Goal: Task Accomplishment & Management: Manage account settings

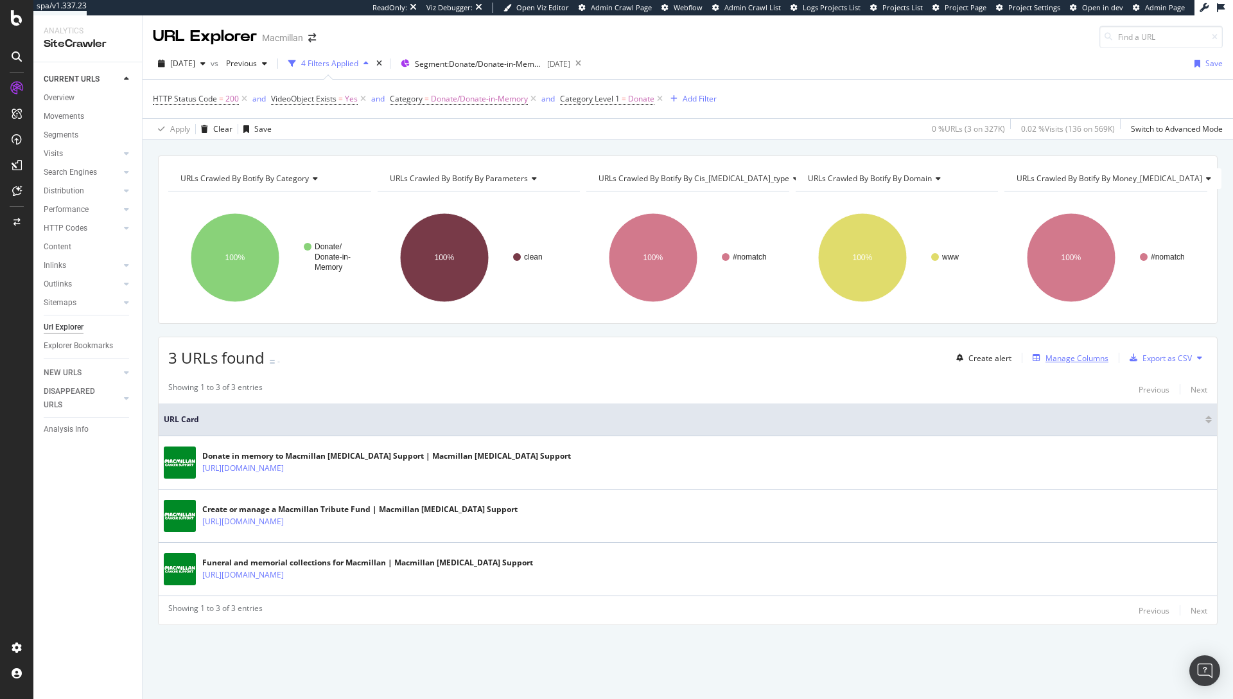
click at [1063, 360] on div "Manage Columns" at bounding box center [1076, 358] width 63 height 11
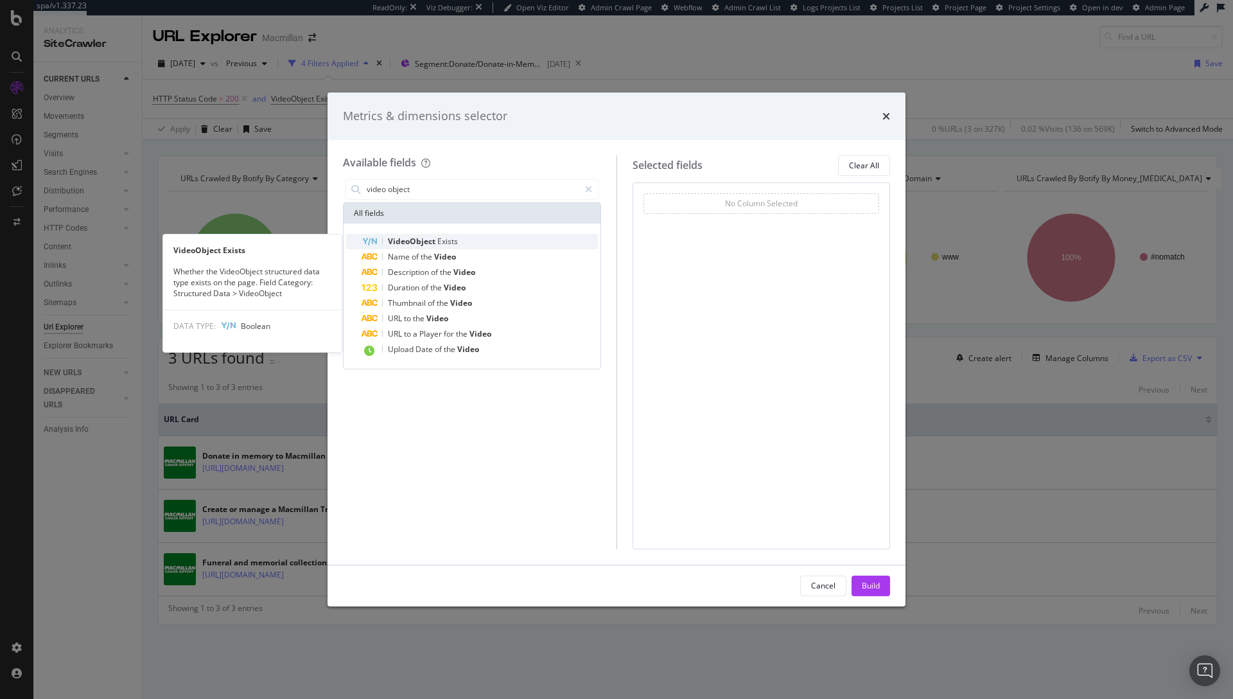
type input "video object"
click at [495, 237] on div "VideoObject Exists" at bounding box center [480, 241] width 236 height 15
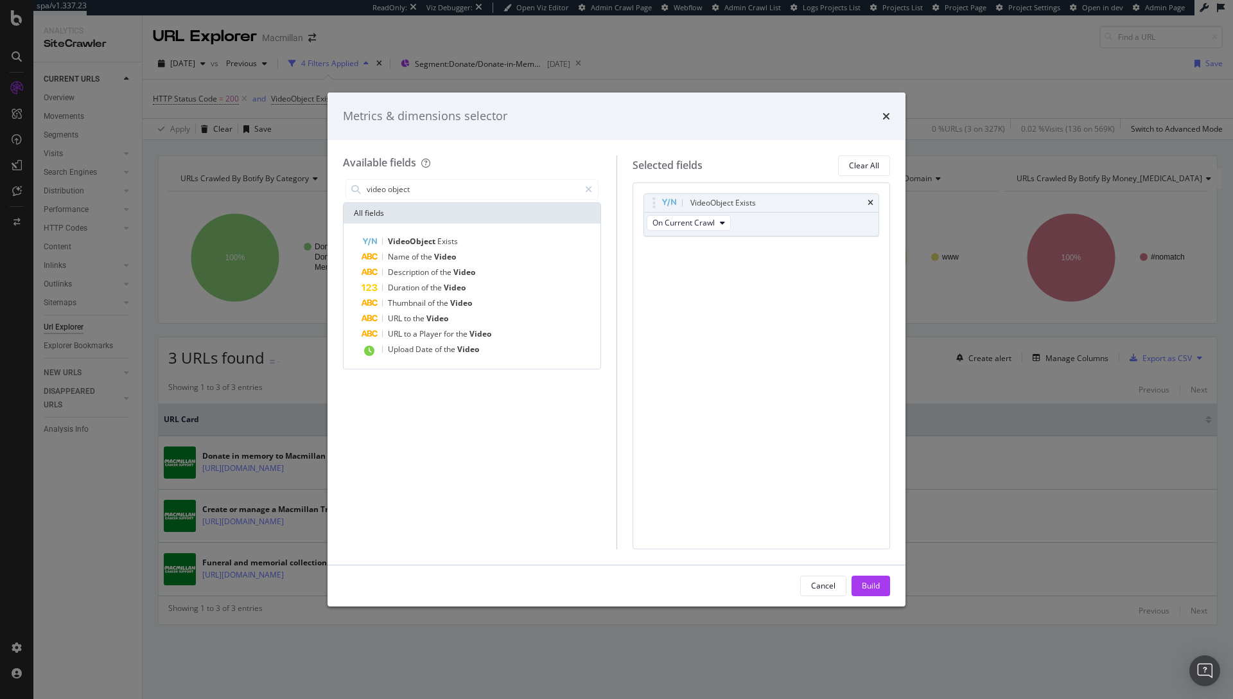
click at [860, 586] on button "Build" at bounding box center [870, 585] width 39 height 21
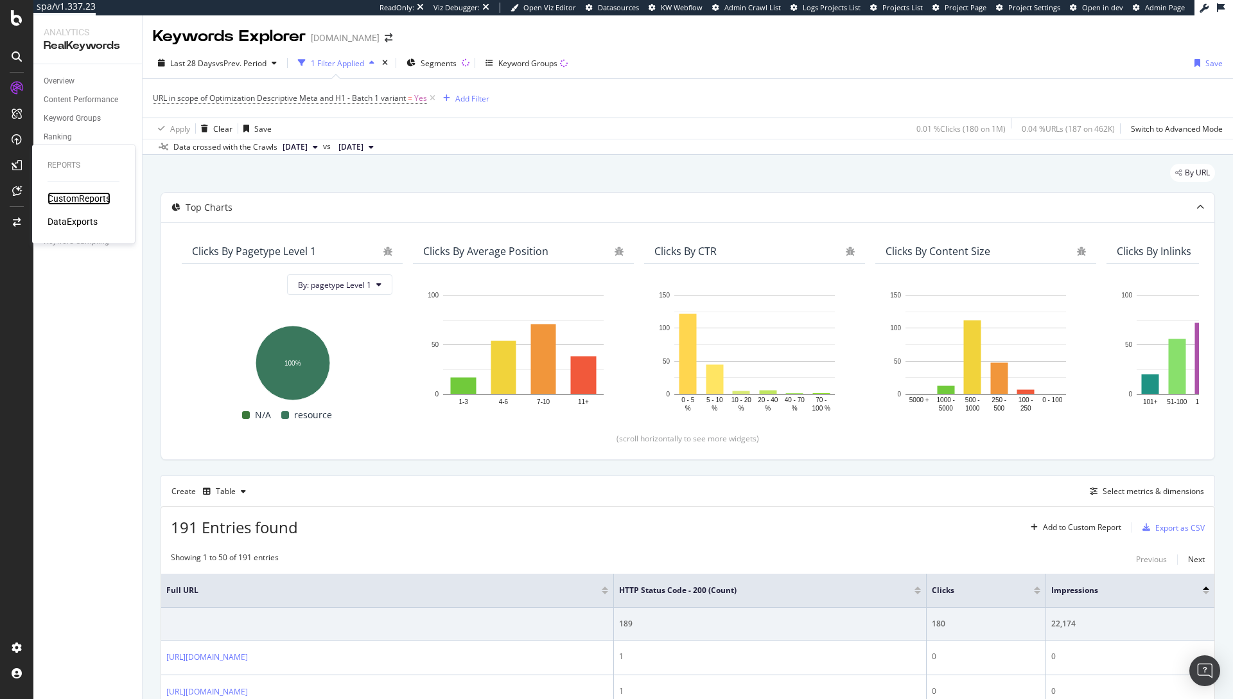
click at [68, 200] on div "CustomReports" at bounding box center [79, 198] width 63 height 13
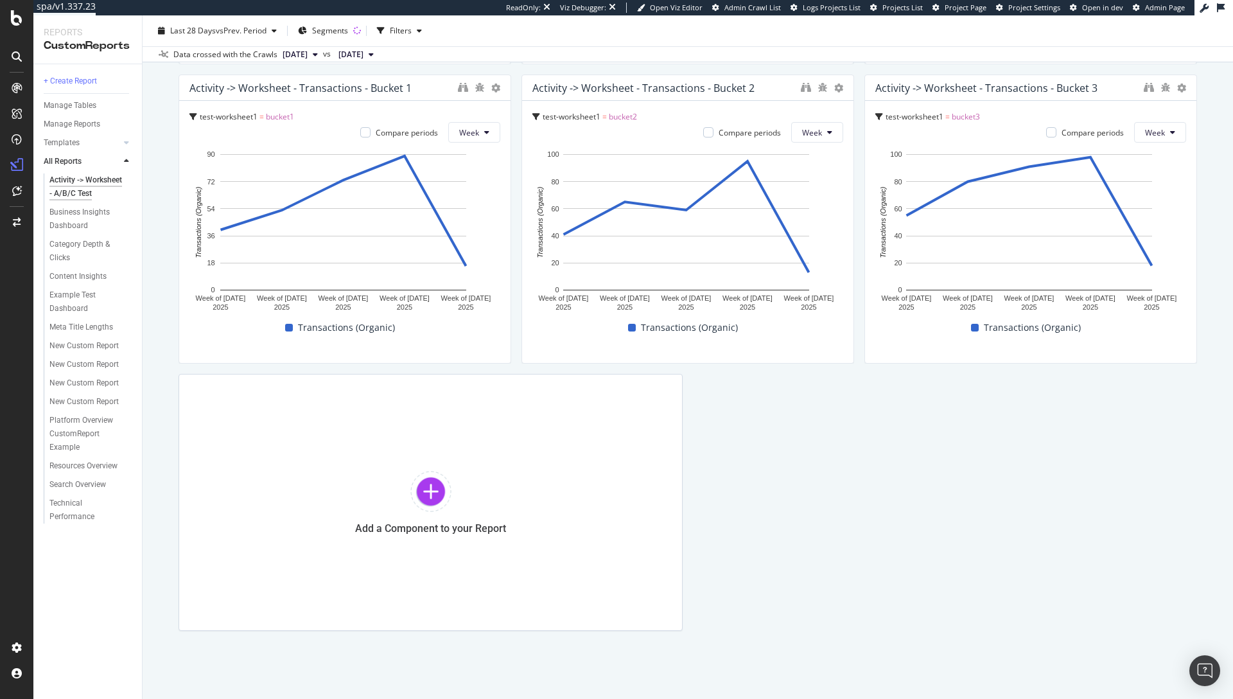
scroll to position [1594, 0]
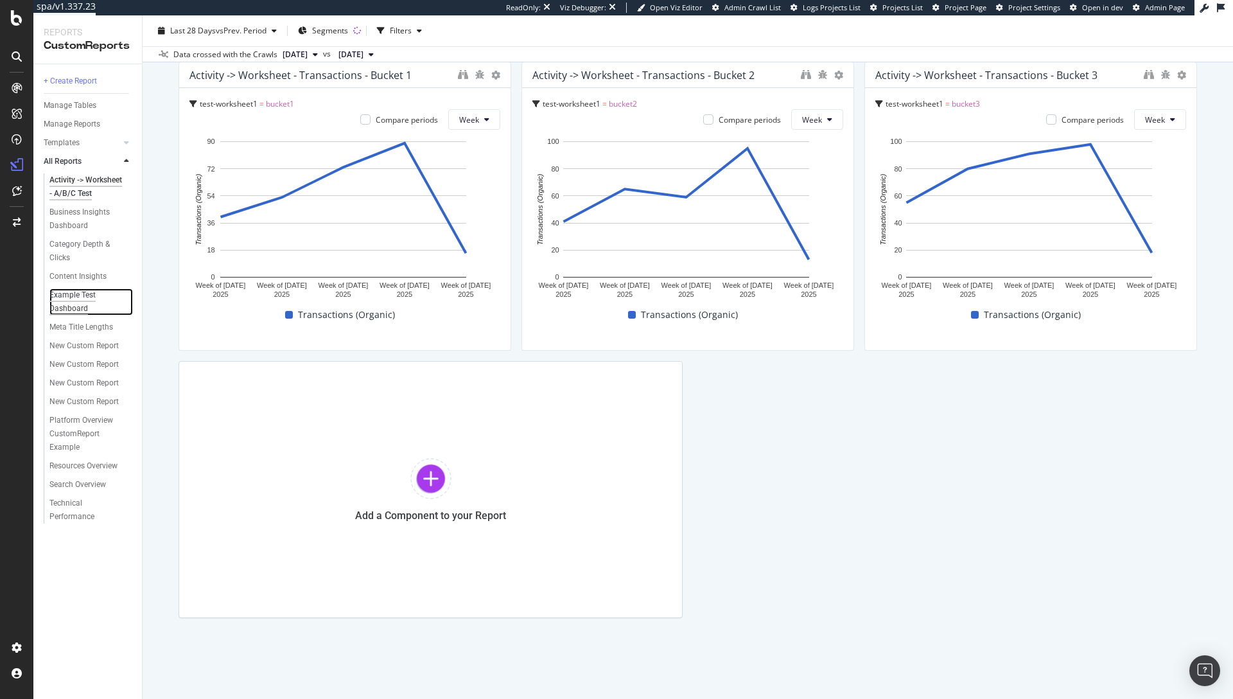
click at [68, 293] on div "Example Test Dashboard" at bounding box center [85, 301] width 73 height 27
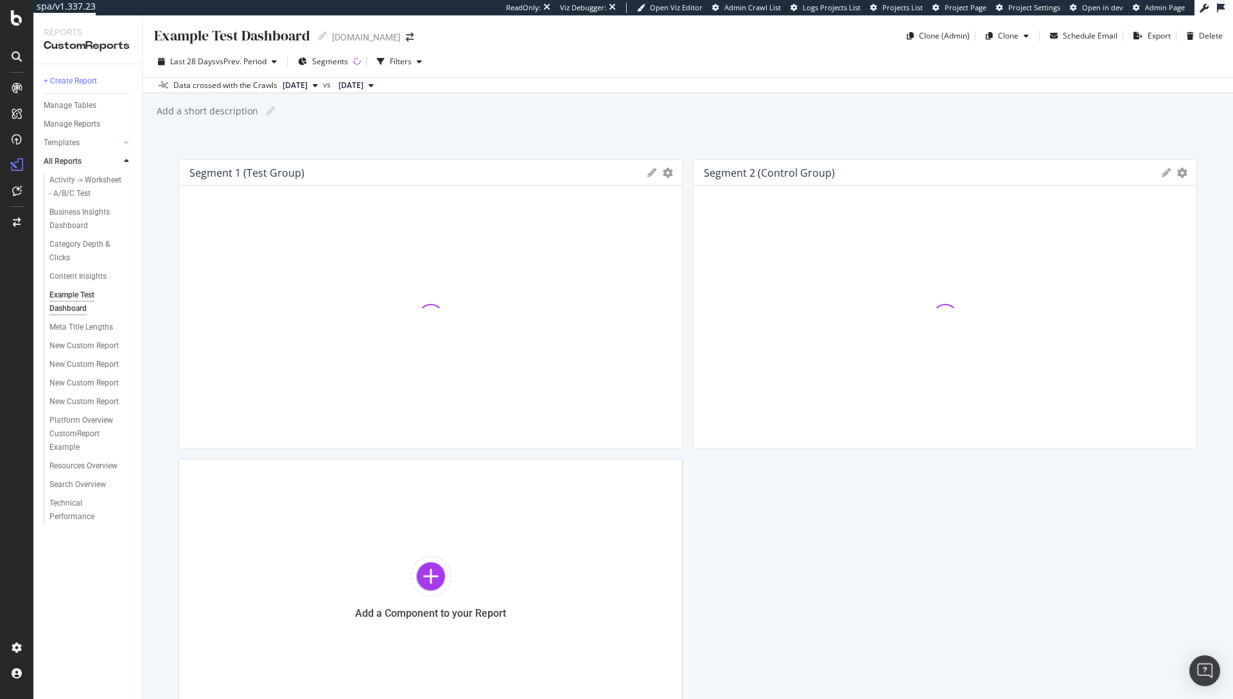
click at [695, 506] on div "Segment 1 (test group) KPIs Table Edit KPIs Apply Filter Export as CSV Delete A…" at bounding box center [688, 437] width 1018 height 556
click at [84, 347] on div "New Custom Report" at bounding box center [83, 345] width 69 height 13
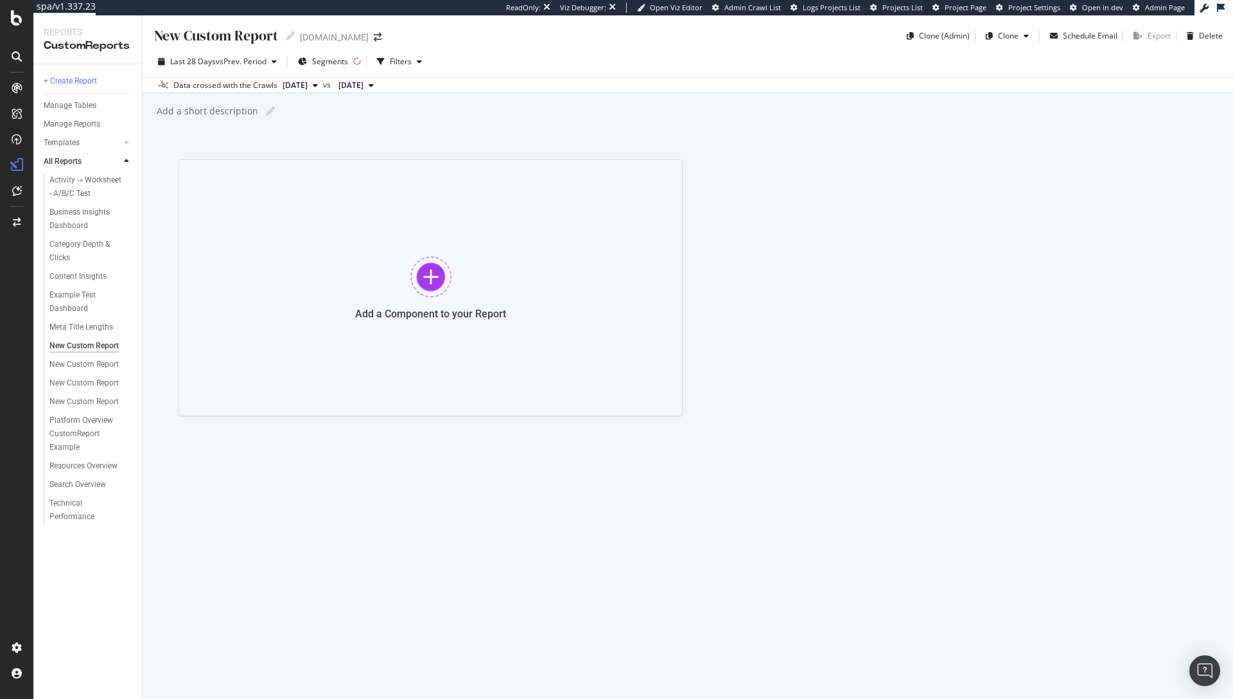
click at [426, 275] on div at bounding box center [430, 276] width 41 height 41
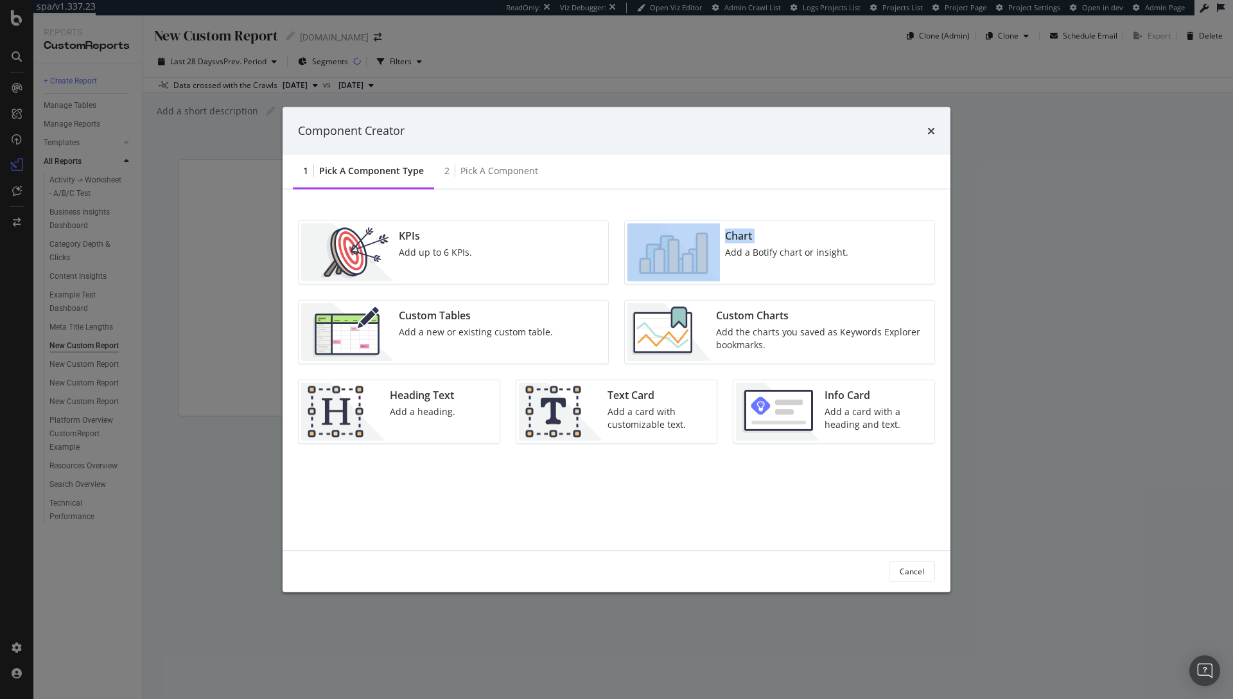
drag, startPoint x: 731, startPoint y: 245, endPoint x: 704, endPoint y: 191, distance: 59.4
click at [704, 191] on div "KPIs Add up to 6 KPIs. Chart Add a Botify chart or insight. Custom Tables Add a…" at bounding box center [617, 369] width 668 height 361
click at [524, 248] on div "KPIs Add up to 6 KPIs." at bounding box center [454, 251] width 310 height 63
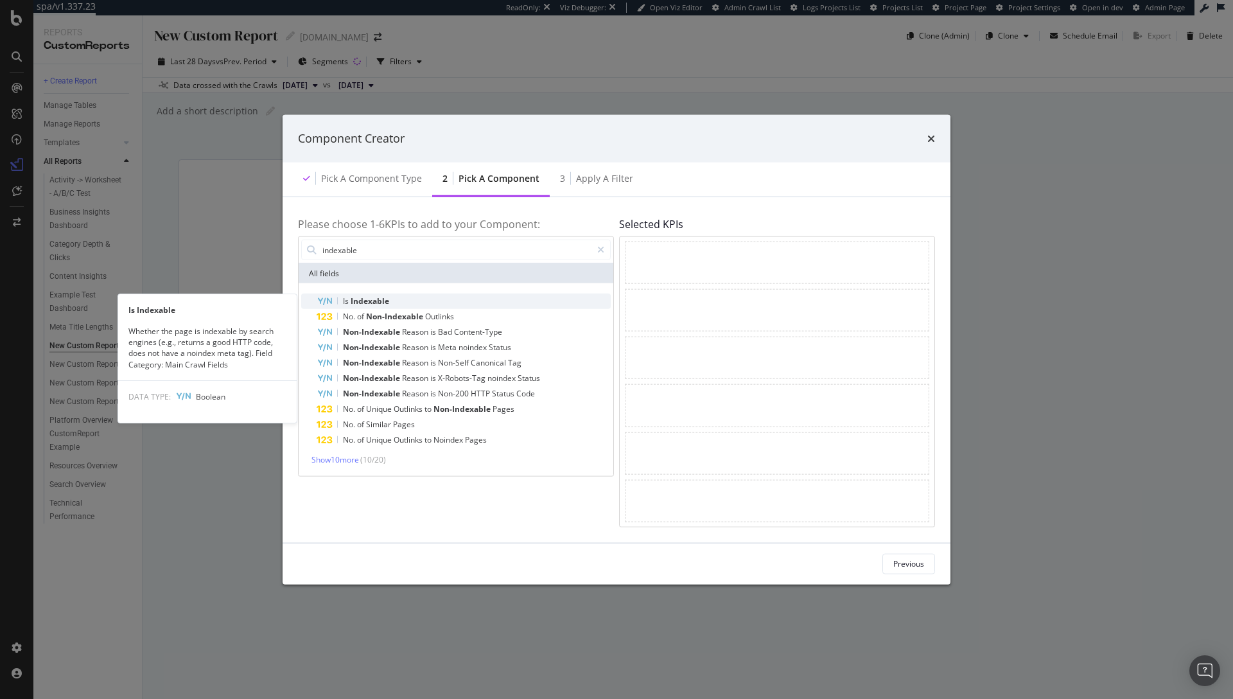
type input "indexable"
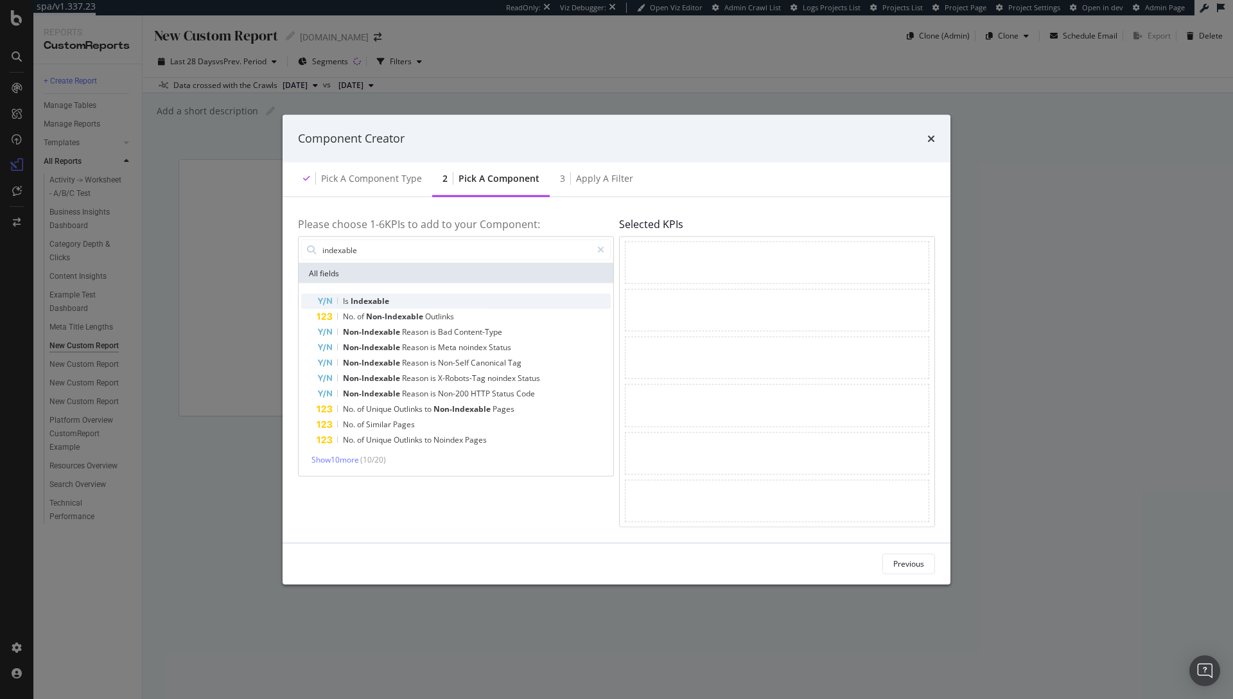
click at [390, 297] on div "Is Indexable" at bounding box center [464, 300] width 294 height 15
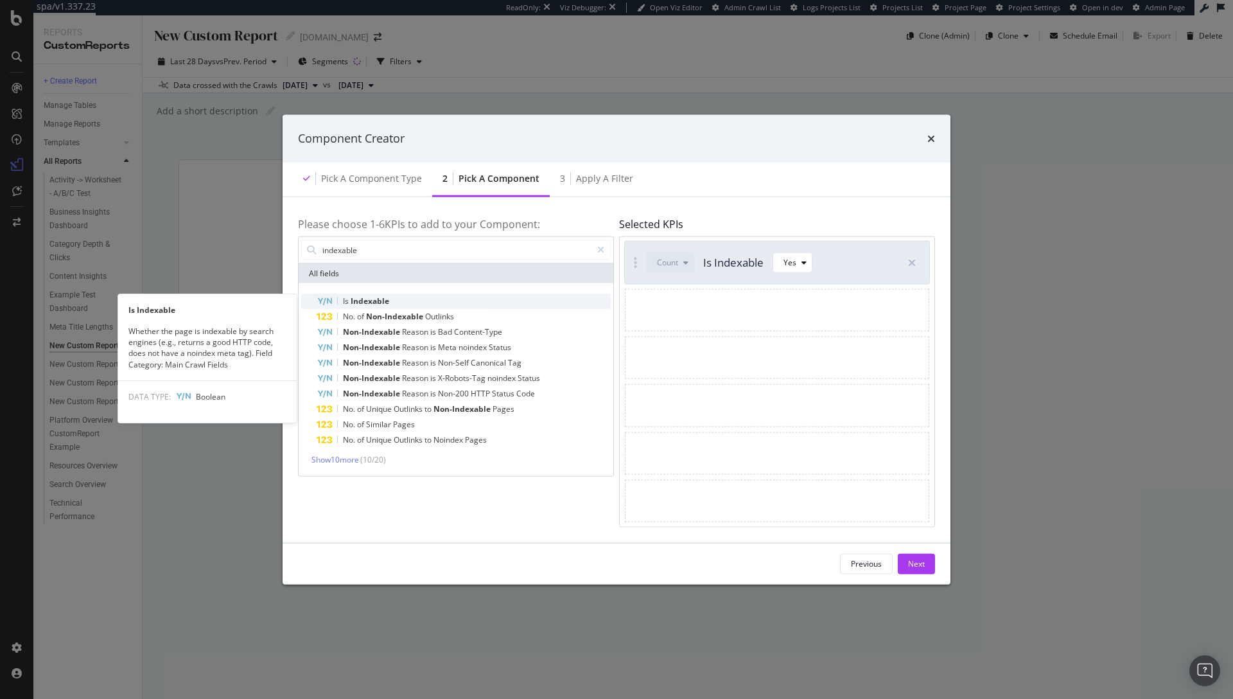
click at [396, 303] on div "Is Indexable" at bounding box center [464, 300] width 294 height 15
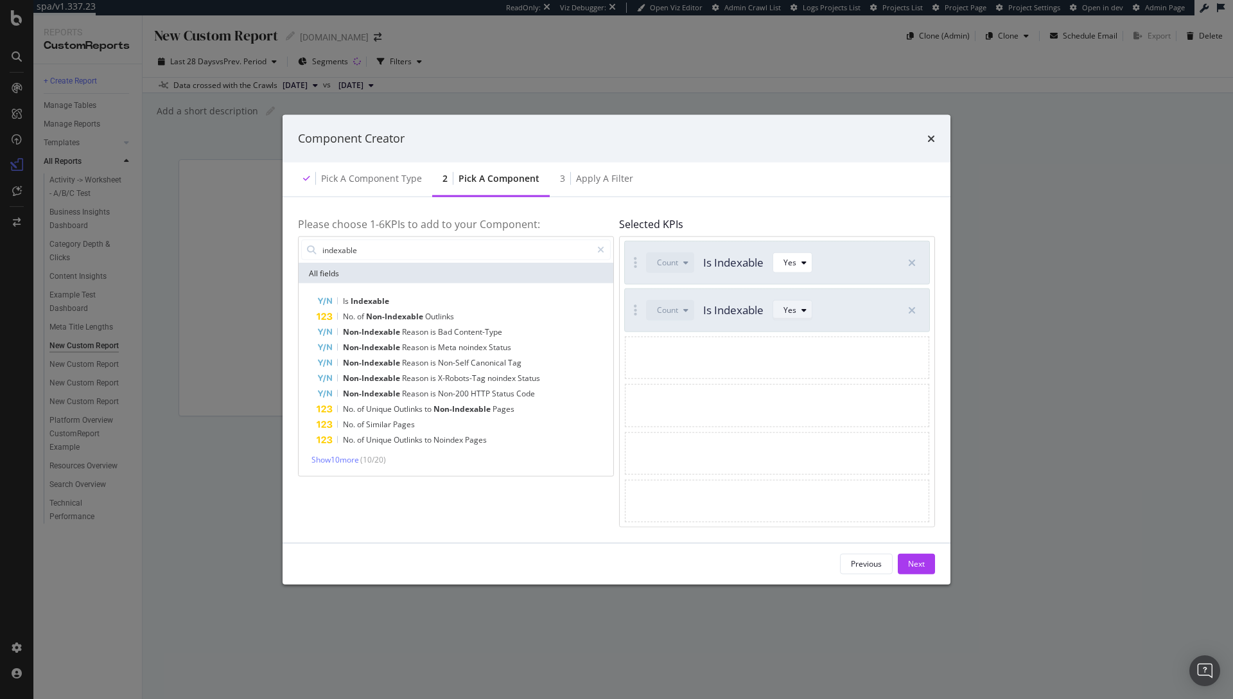
click at [799, 309] on div "modal" at bounding box center [803, 310] width 15 height 8
click at [802, 349] on div "No" at bounding box center [795, 353] width 33 height 16
click at [774, 160] on div "Component Creator" at bounding box center [617, 139] width 668 height 48
click at [923, 561] on div "Next" at bounding box center [916, 563] width 17 height 11
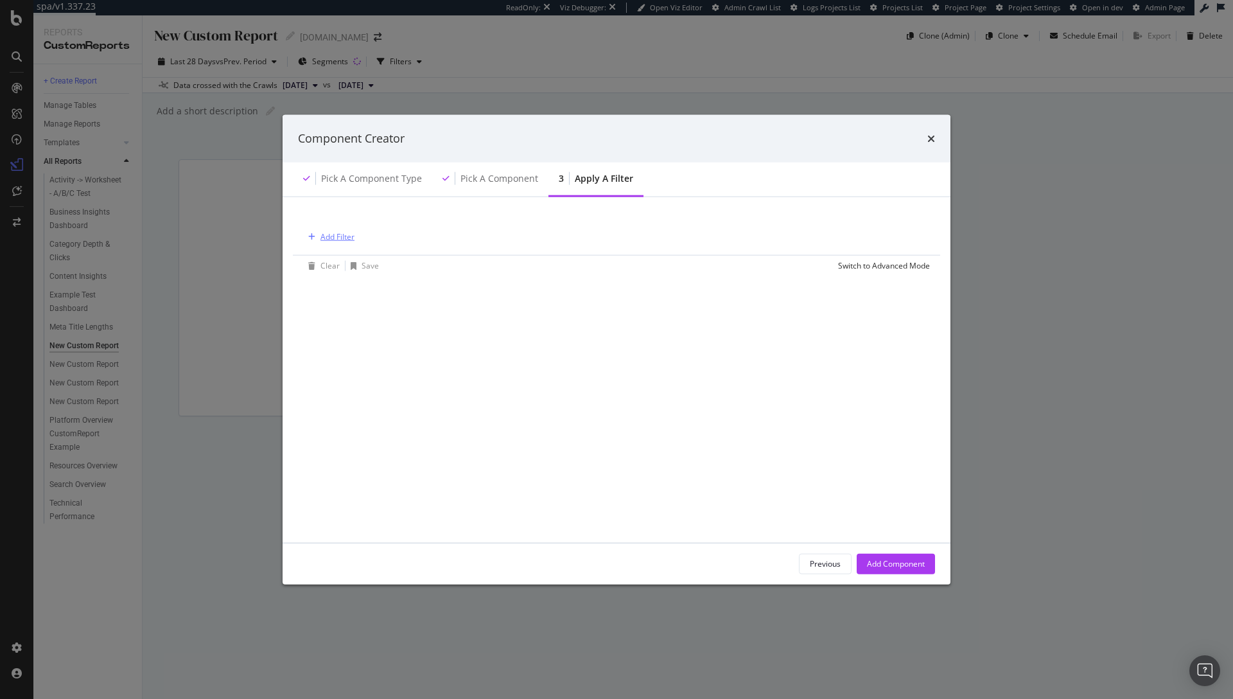
click at [341, 238] on div "Add Filter" at bounding box center [337, 236] width 34 height 11
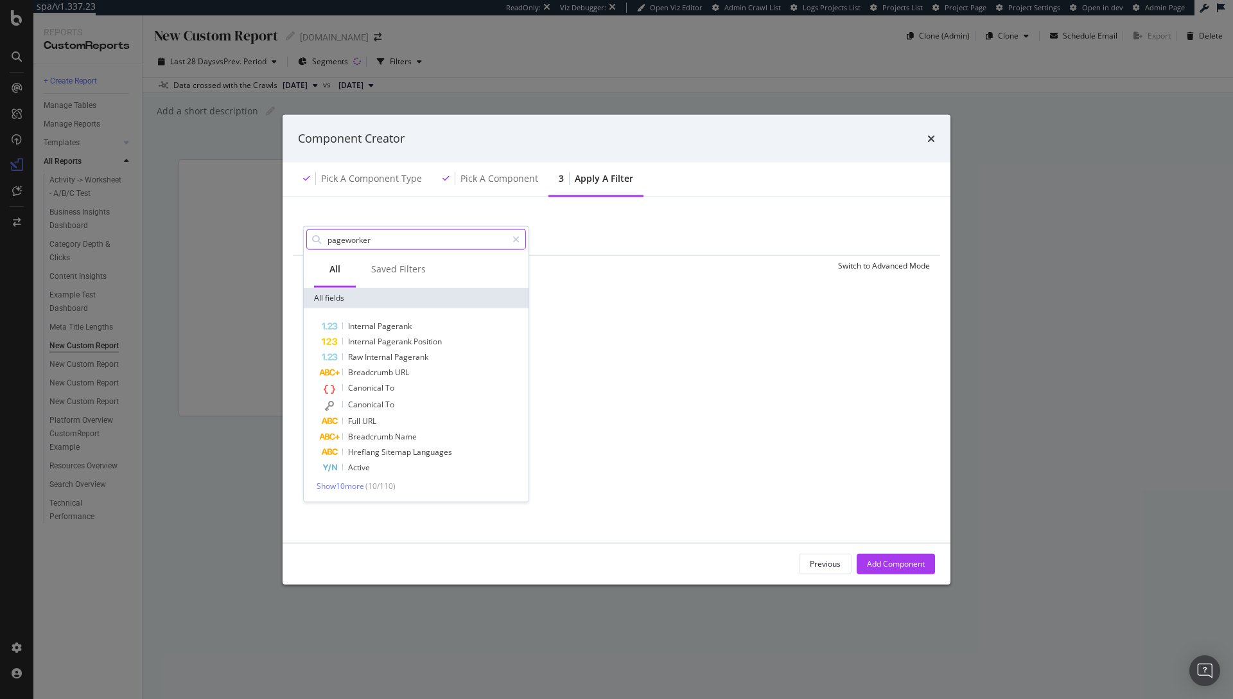
type input "pageworkers"
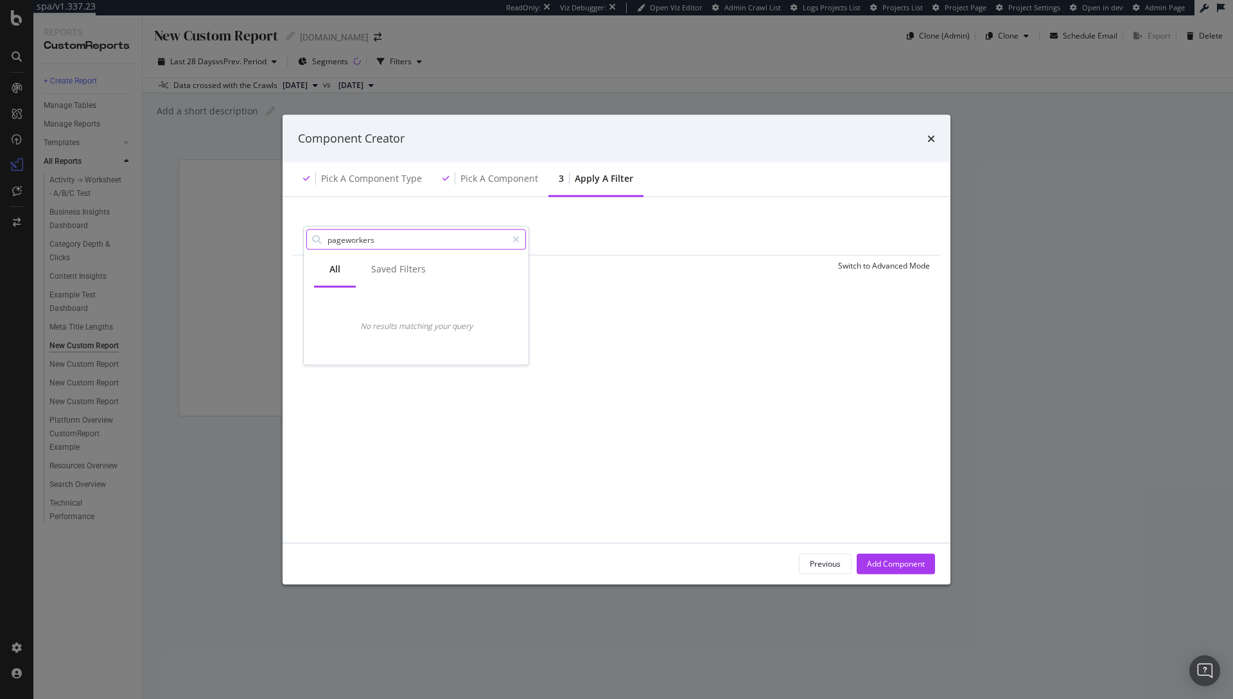
click at [440, 237] on input "pageworkers" at bounding box center [416, 239] width 180 height 19
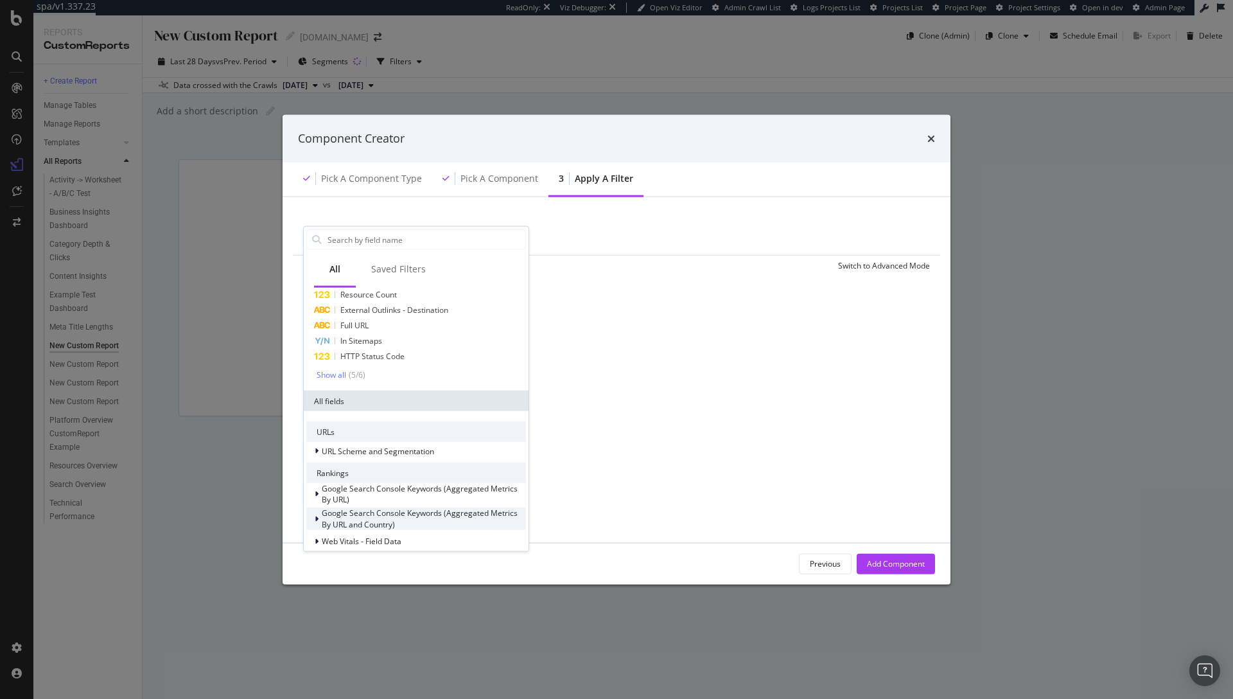
scroll to position [31, 0]
click at [336, 378] on div "Show all" at bounding box center [332, 375] width 30 height 9
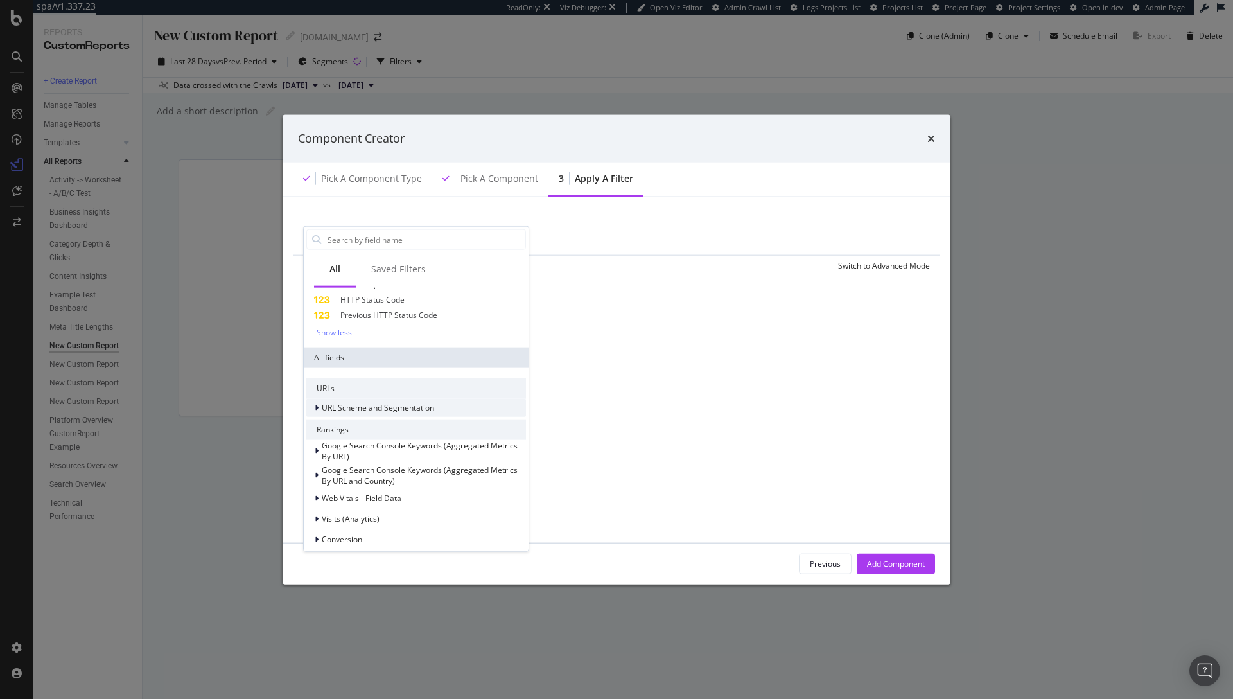
click at [342, 410] on span "URL Scheme and Segmentation" at bounding box center [378, 407] width 112 height 11
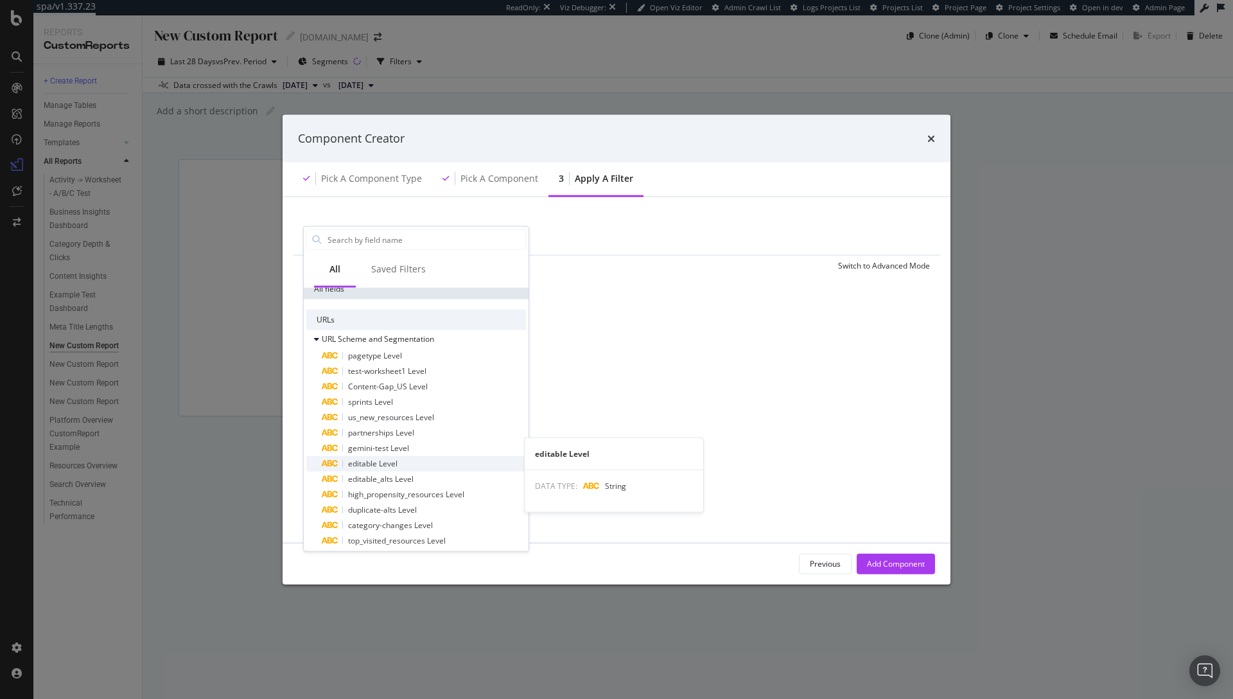
scroll to position [126, 0]
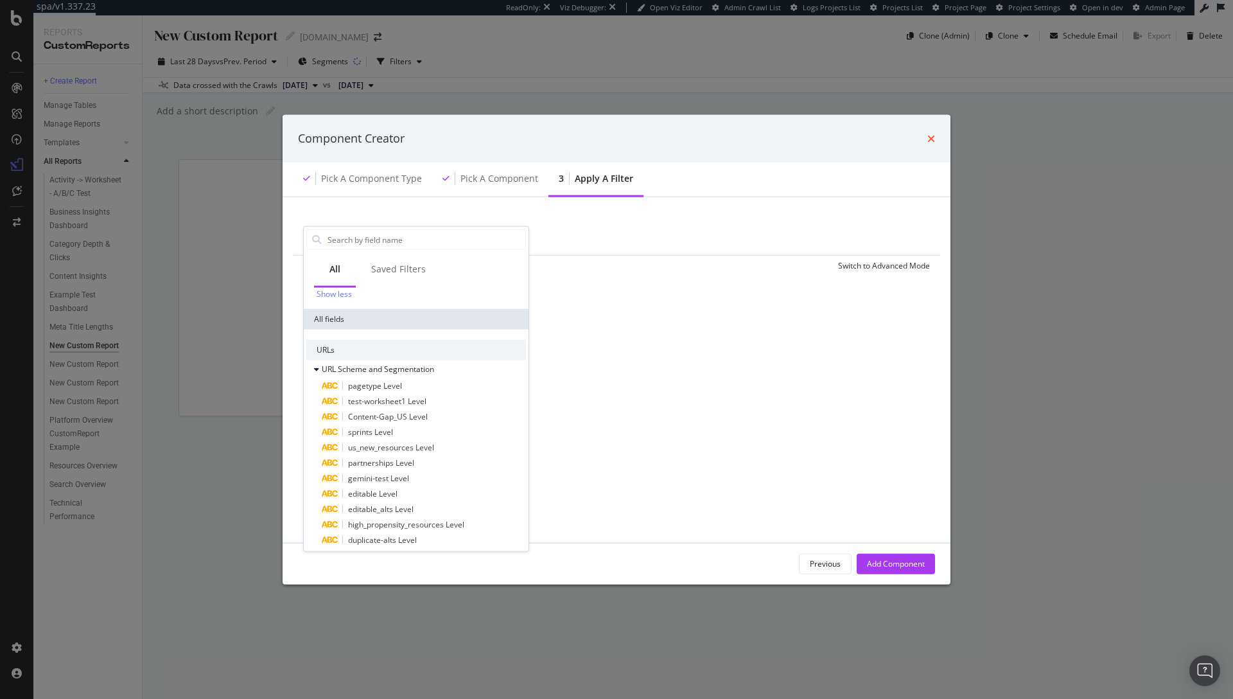
click at [928, 137] on icon "times" at bounding box center [931, 138] width 8 height 10
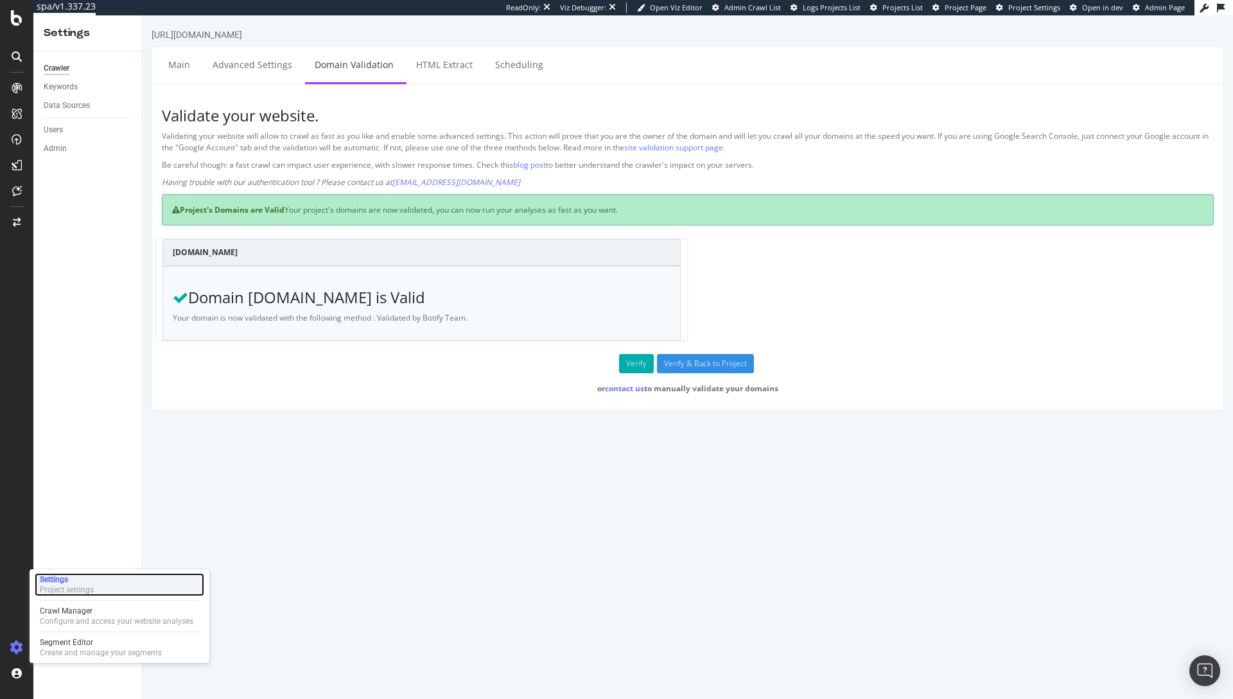
click at [92, 578] on div "Settings" at bounding box center [67, 579] width 54 height 10
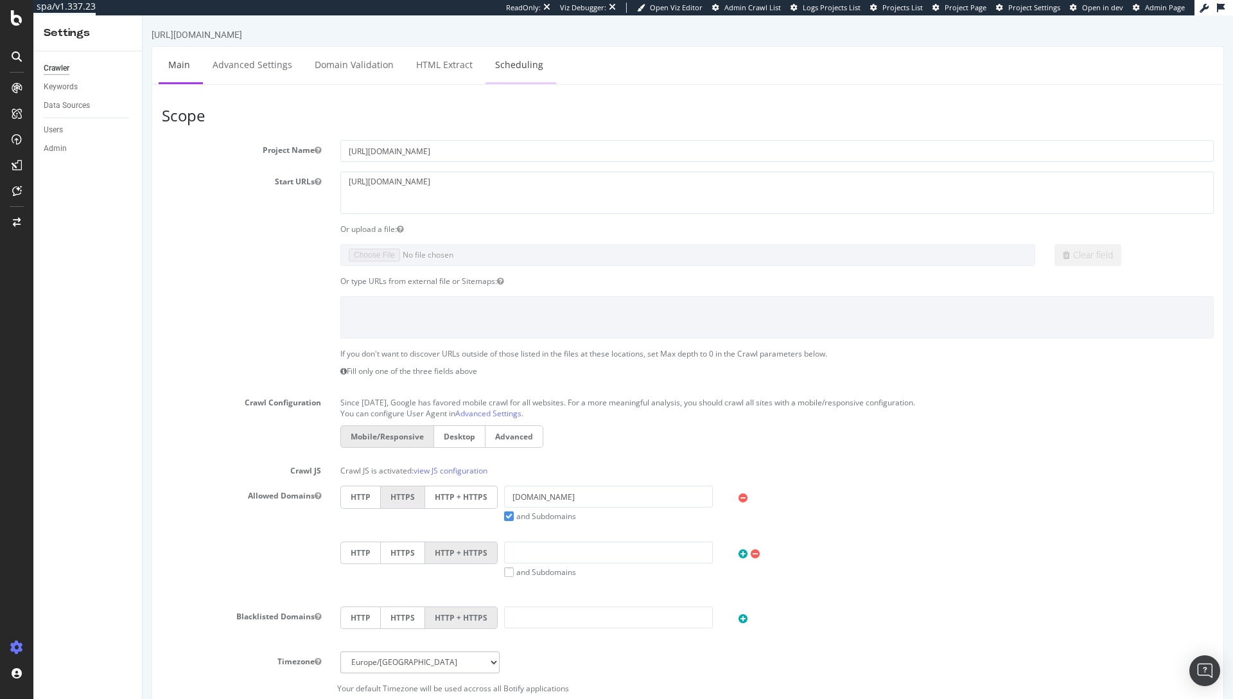
click at [519, 62] on link "Scheduling" at bounding box center [518, 64] width 67 height 35
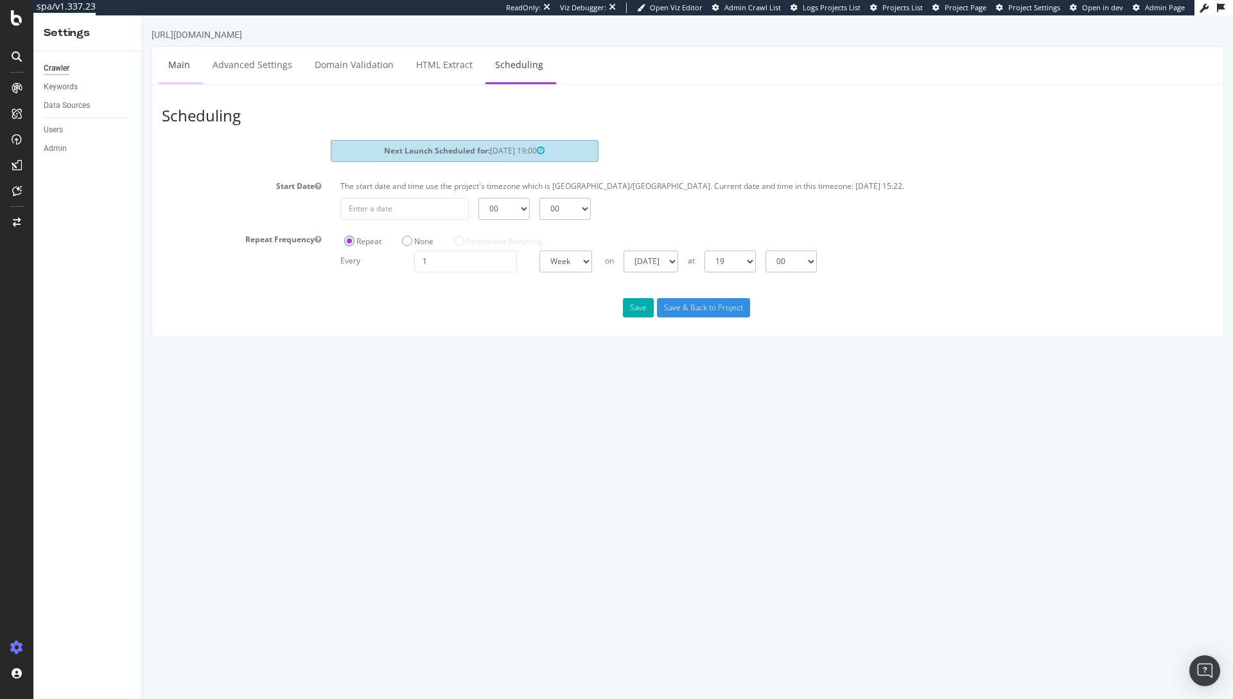
click at [180, 66] on link "Main" at bounding box center [179, 64] width 41 height 35
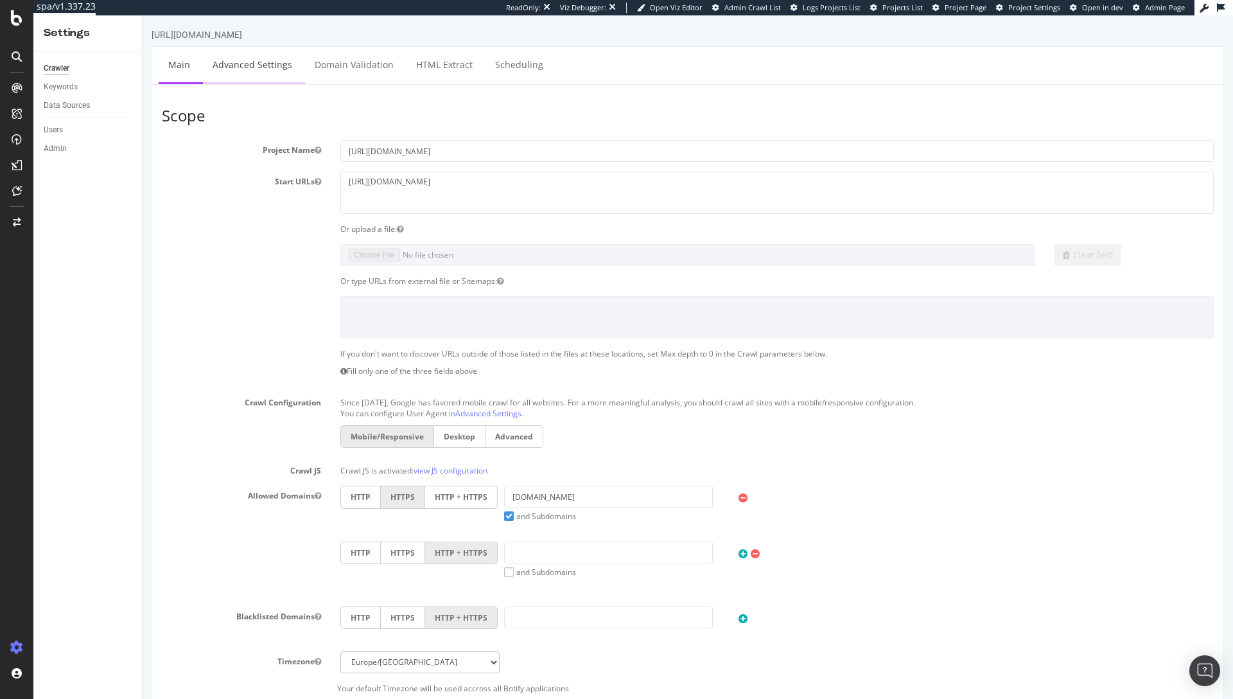
click at [243, 64] on link "Advanced Settings" at bounding box center [252, 64] width 99 height 35
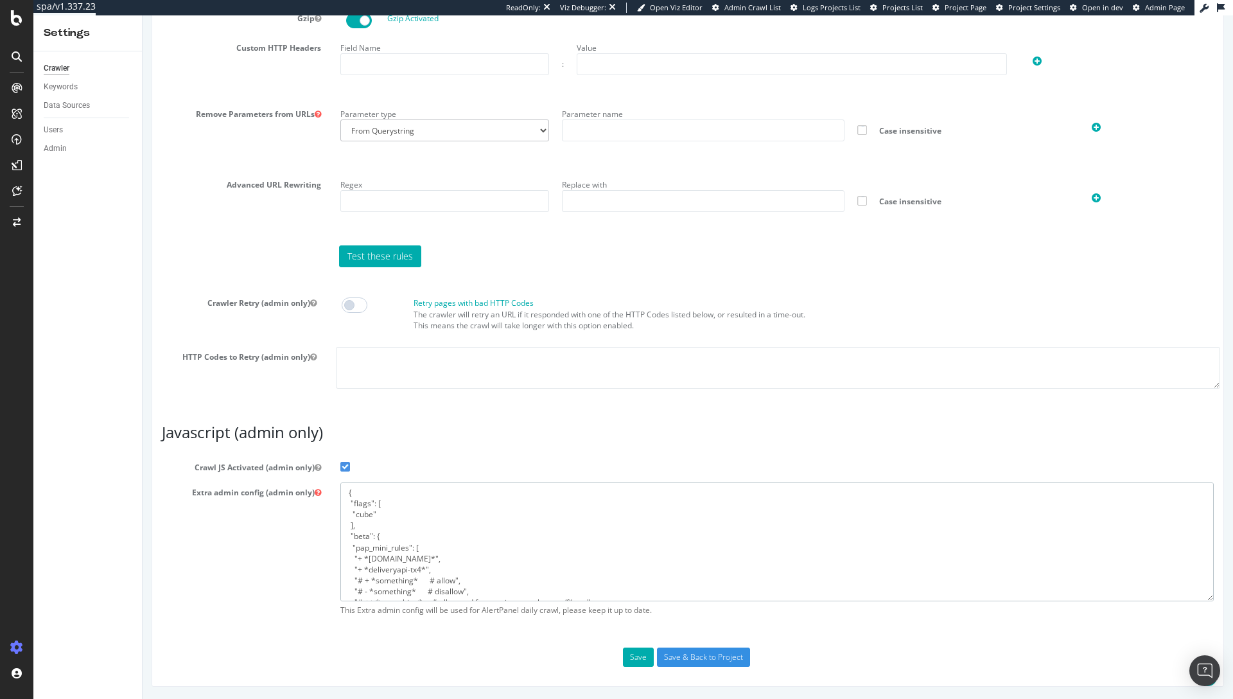
click at [356, 556] on textarea "{ "flags": [ "cube" ], "beta": { "pap_mini_rules": [ "+ *pw.adn.cloud*", "+ *de…" at bounding box center [776, 541] width 873 height 119
type textarea "{ "flags": [ "cube" ], "beta": { "pap_mini_rules": [ "#+ *pw.adn.cloud*", "#+ *…"
click at [629, 661] on button "Save" at bounding box center [638, 656] width 31 height 19
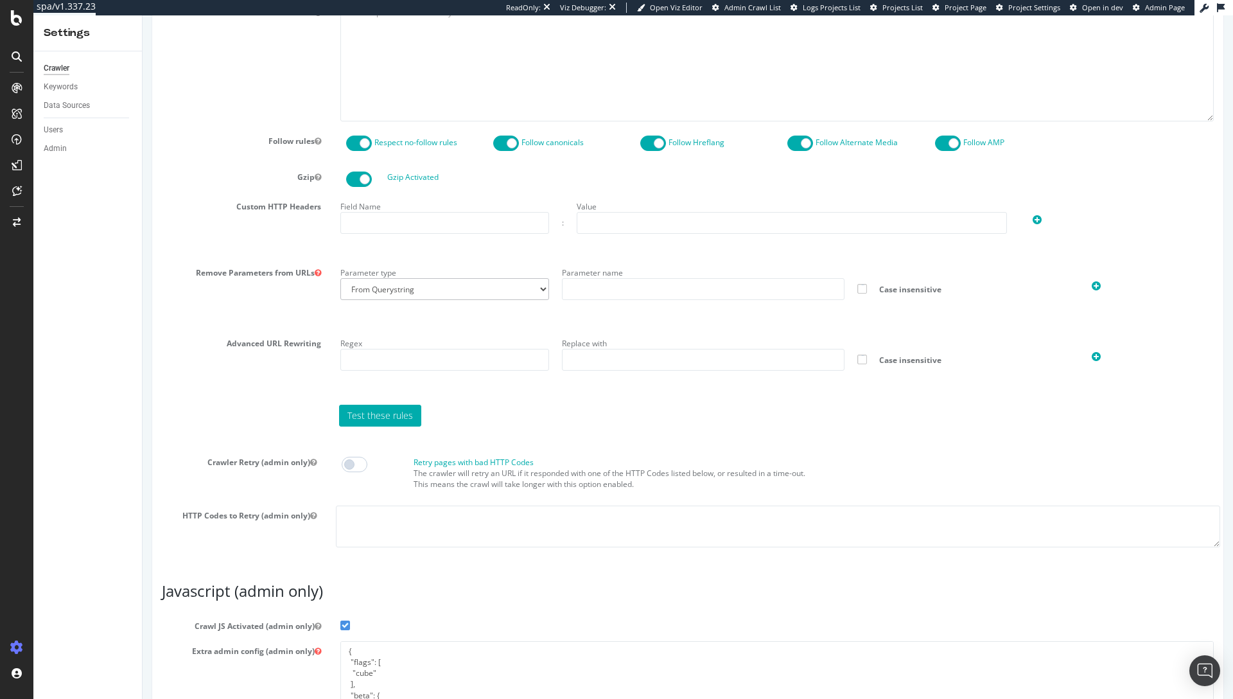
scroll to position [909, 0]
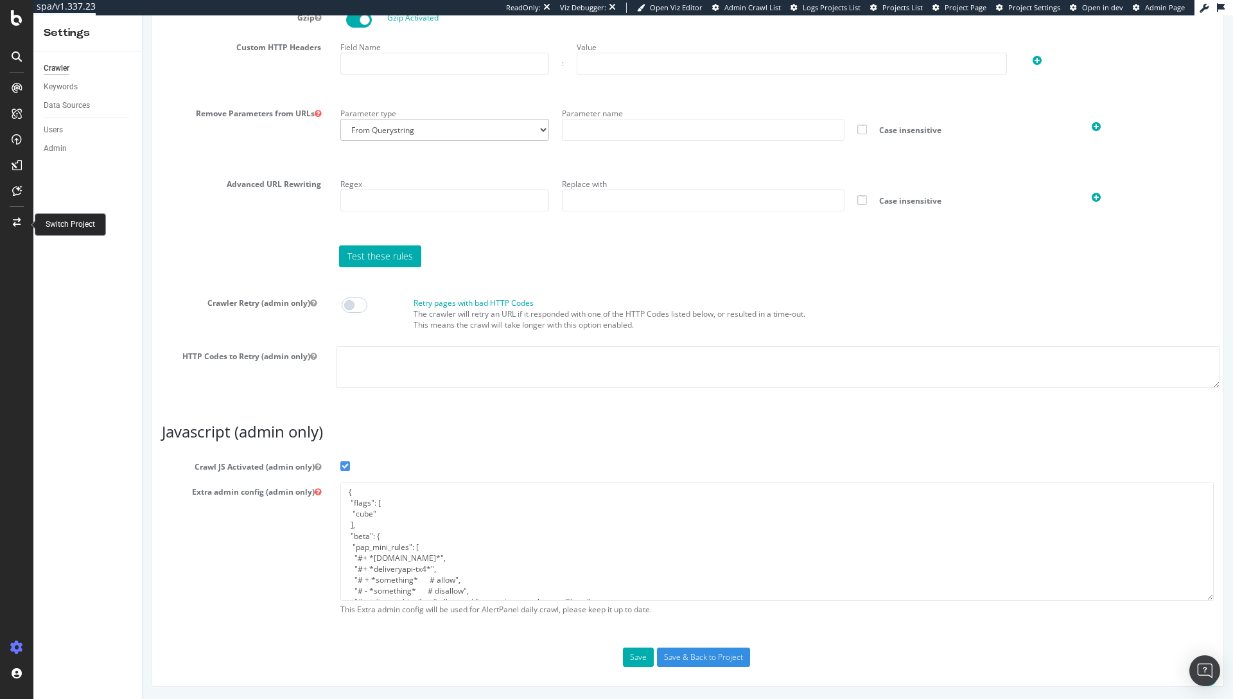
click at [13, 220] on icon at bounding box center [17, 222] width 8 height 9
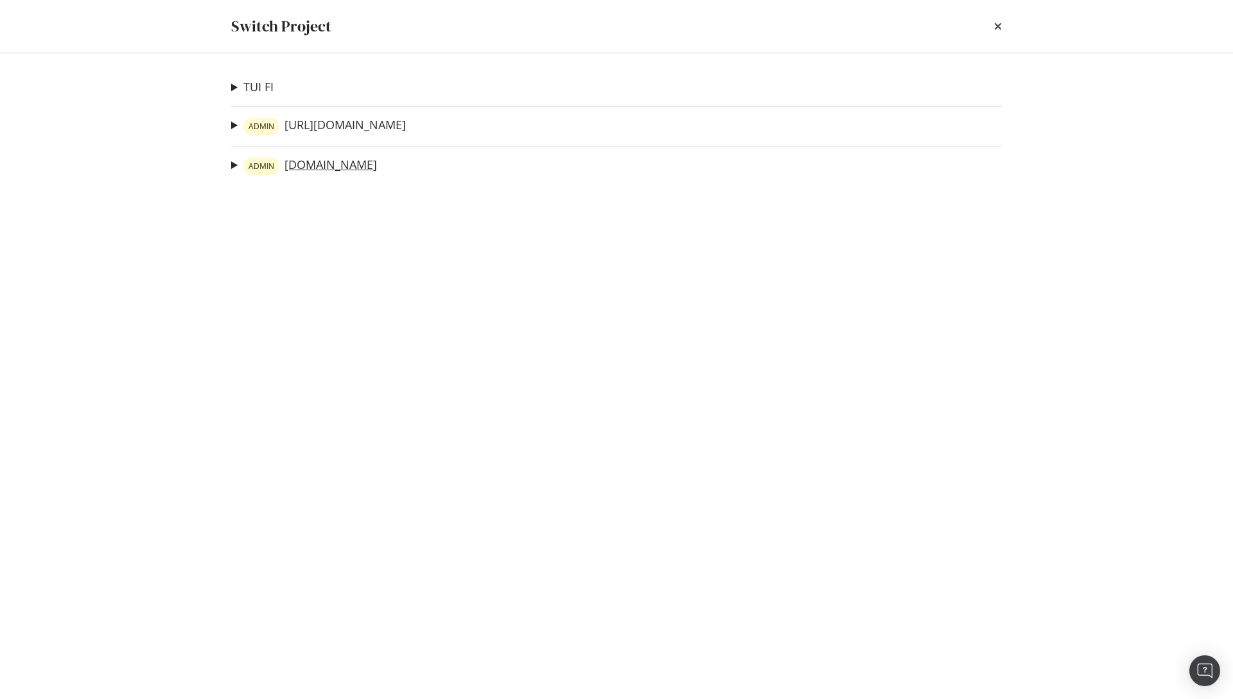
click at [340, 169] on link "ADMIN www.neweracap.co.uk" at bounding box center [310, 166] width 134 height 18
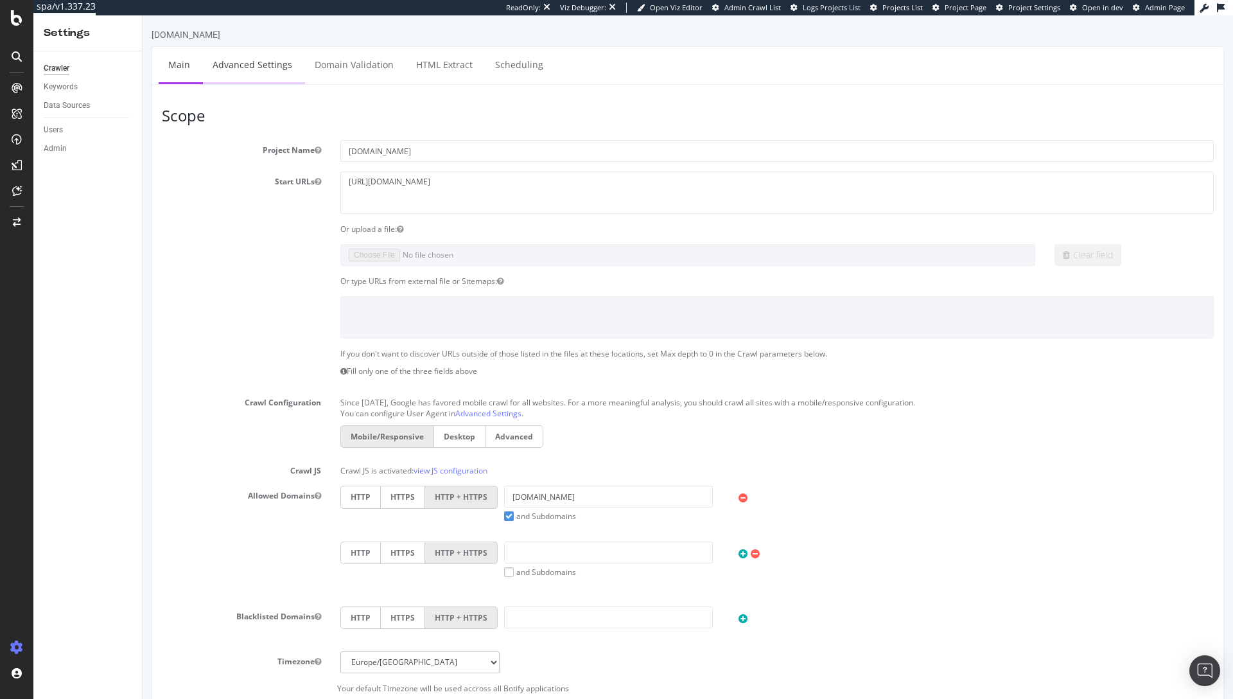
click at [231, 74] on link "Advanced Settings" at bounding box center [252, 64] width 99 height 35
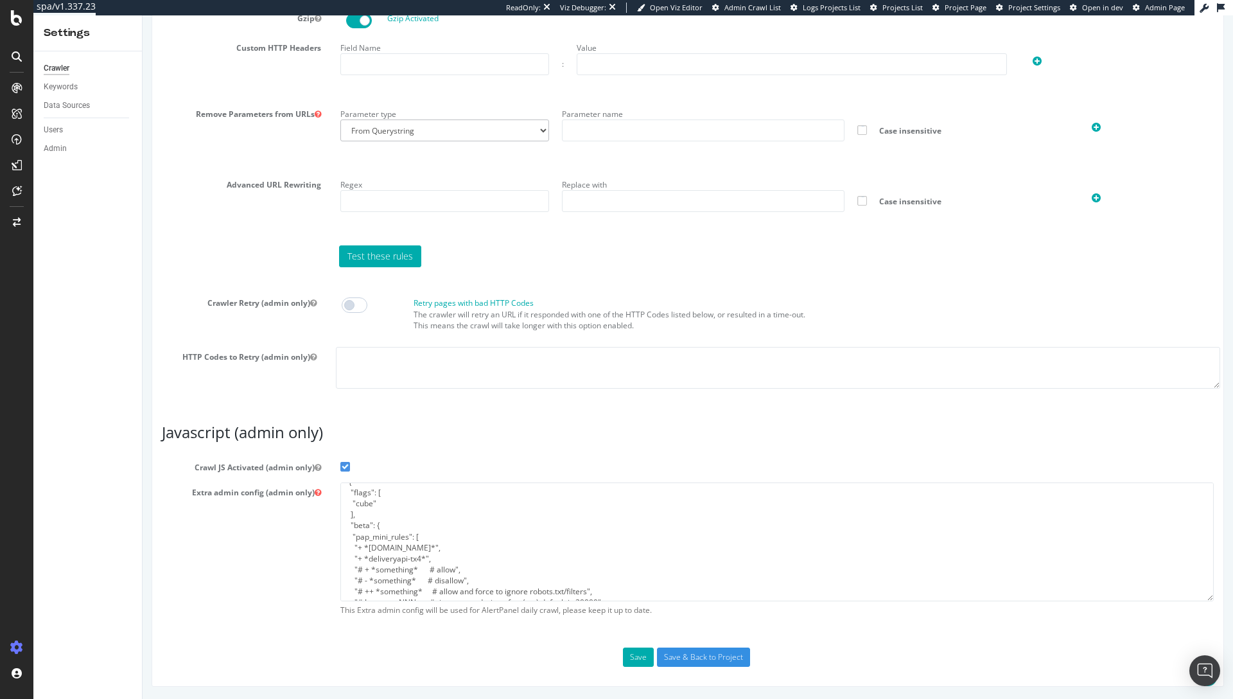
scroll to position [12, 0]
click at [357, 545] on textarea "{ "flags": [ "cube" ], "beta": { "pap_mini_rules": [ "+ *pw.adn.cloud*", "+ *de…" at bounding box center [776, 541] width 873 height 119
click at [356, 555] on textarea "{ "flags": [ "cube" ], "beta": { "pap_mini_rules": [ "+ *pw.adn.cloud*", "+ *de…" at bounding box center [776, 541] width 873 height 119
type textarea "{ "flags": [ "cube" ], "beta": { "pap_mini_rules": [ "#+ *pw.adn.cloud*", "#+ *…"
click at [632, 663] on button "Save" at bounding box center [638, 656] width 31 height 19
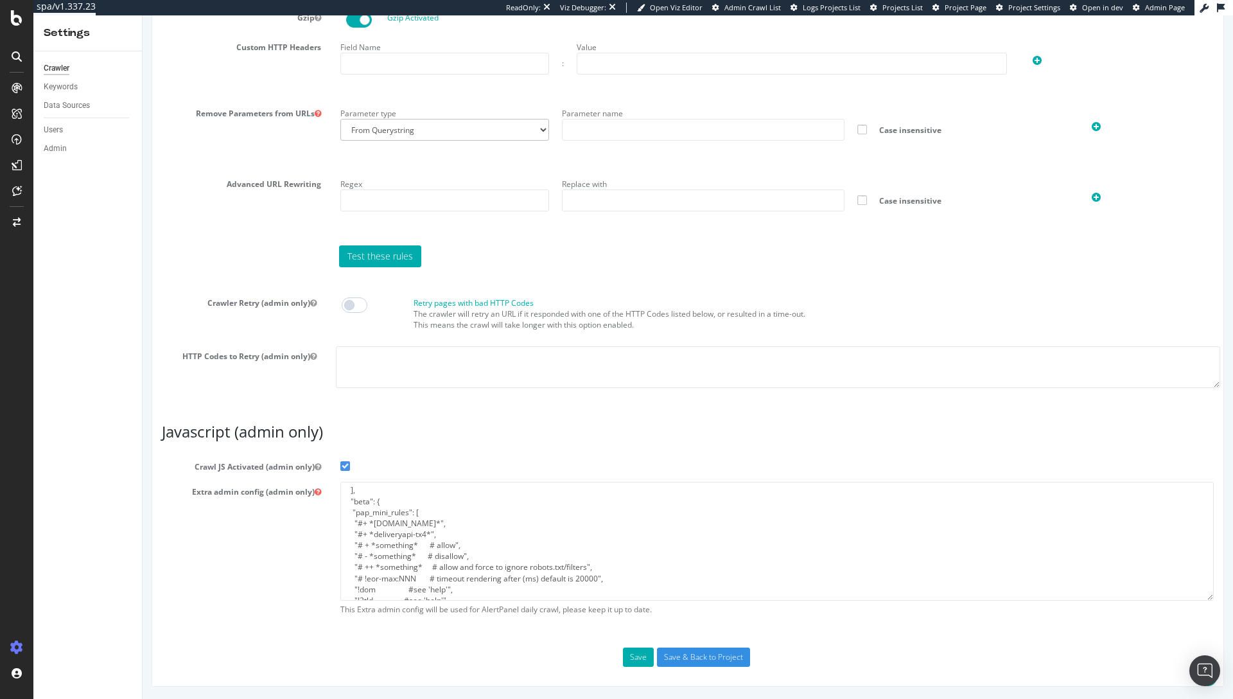
scroll to position [39, 0]
click at [381, 532] on textarea "{ "flags": [ "cube" ], "beta": { "pap_mini_rules": [ "#+ *pw.adn.cloud*", "#+ *…" at bounding box center [776, 541] width 873 height 119
click at [387, 518] on textarea "{ "flags": [ "cube" ], "beta": { "pap_mini_rules": [ "#+ *pw.adn.cloud*", "#+ *…" at bounding box center [776, 541] width 873 height 119
click at [388, 531] on textarea "{ "flags": [ "cube" ], "beta": { "pap_mini_rules": [ "#+ *pw.adn.cloud*", "#+ *…" at bounding box center [776, 541] width 873 height 119
click at [396, 550] on textarea "{ "flags": [ "cube" ], "beta": { "pap_mini_rules": [ "#+ *pw.adn.cloud*", "#+ *…" at bounding box center [776, 541] width 873 height 119
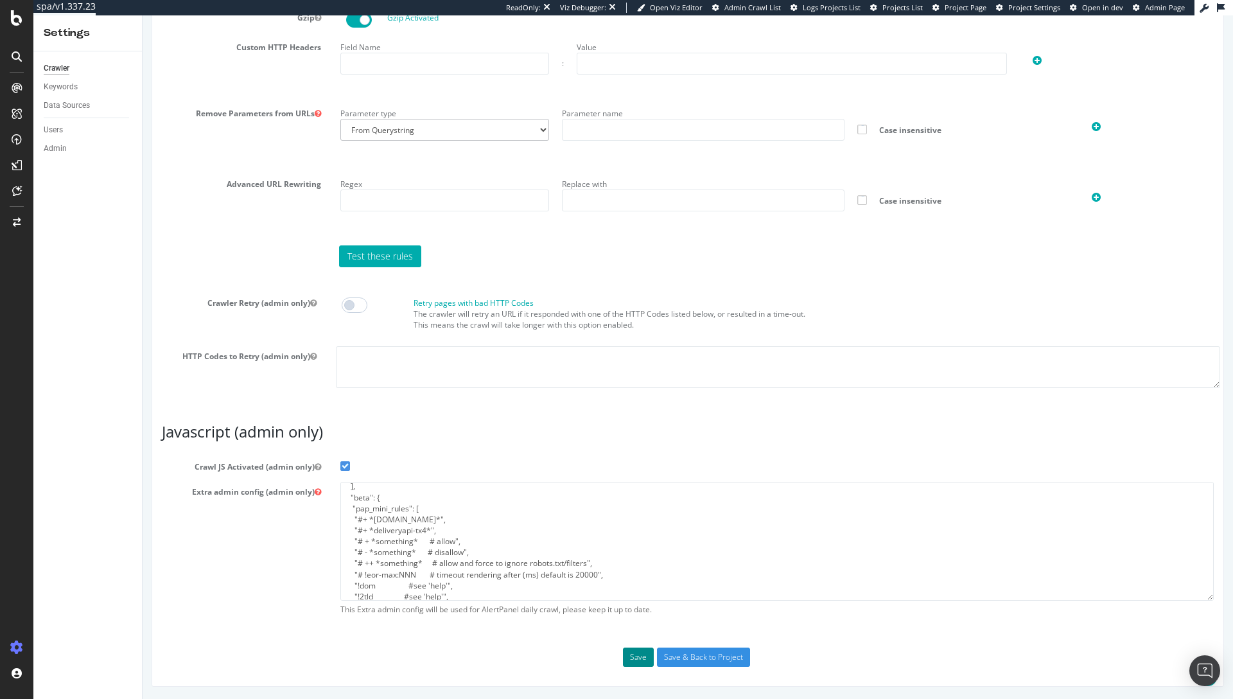
click at [634, 663] on button "Save" at bounding box center [638, 656] width 31 height 19
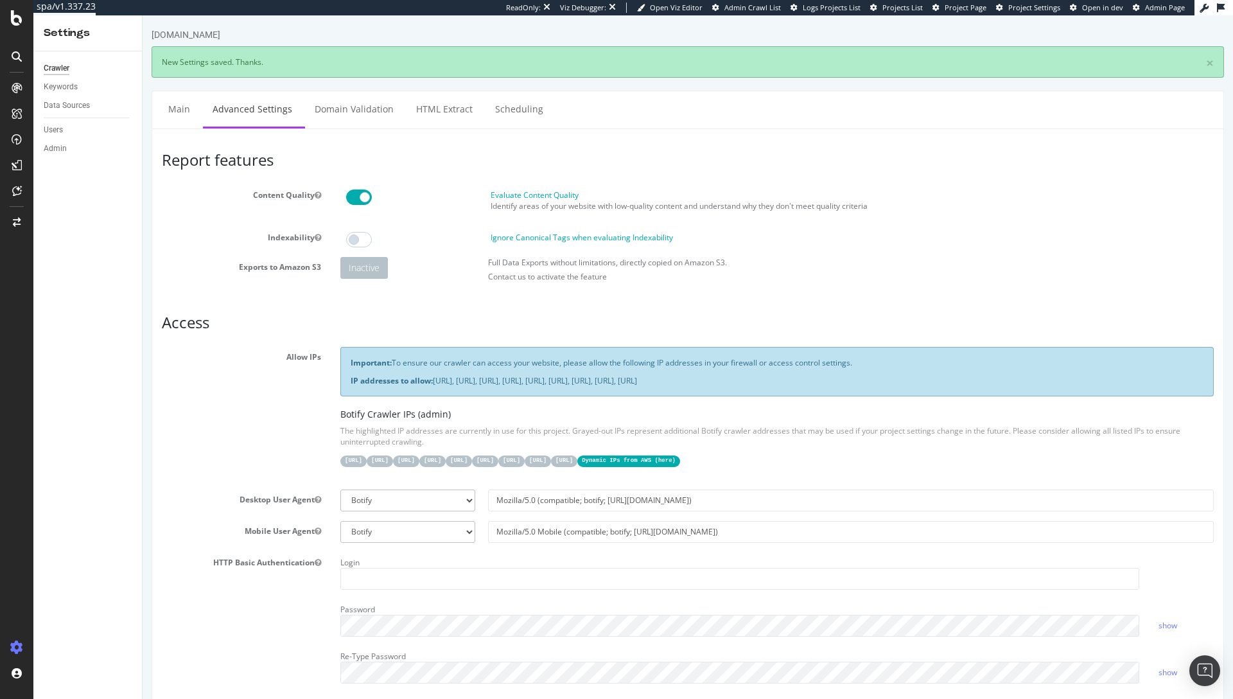
scroll to position [0, 0]
click at [177, 112] on link "Main" at bounding box center [179, 108] width 41 height 35
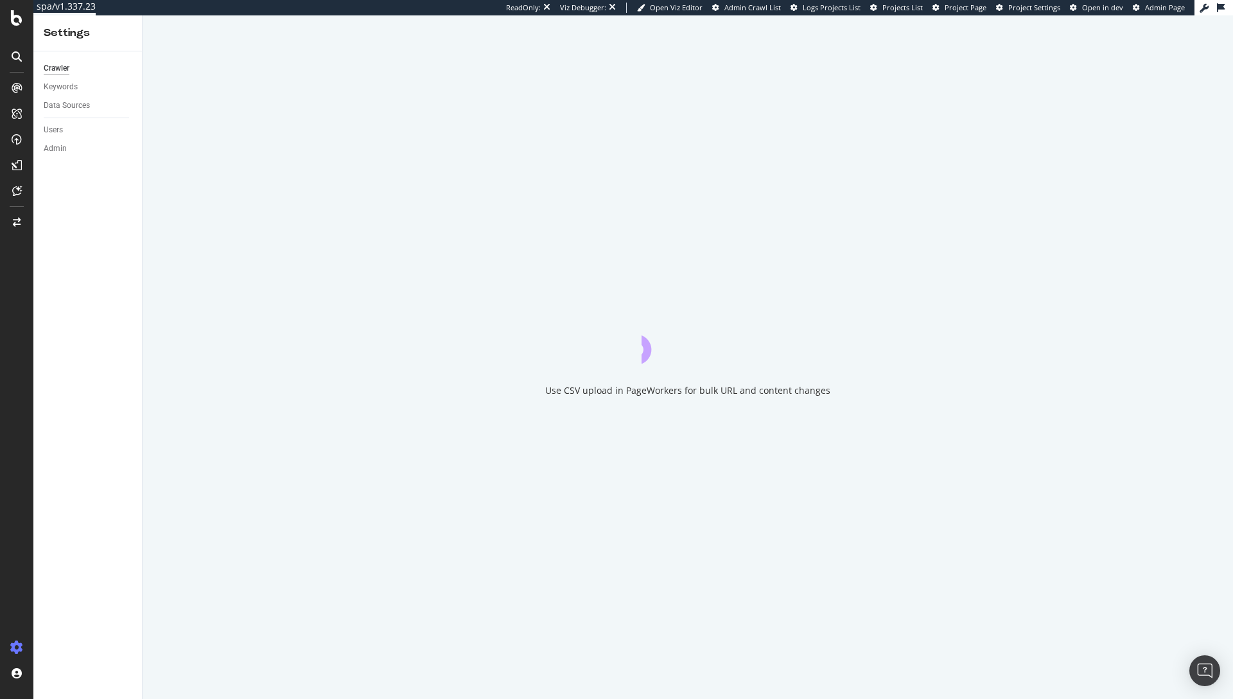
click at [239, 112] on div "Use CSV upload in PageWorkers for bulk URL and content changes" at bounding box center [688, 356] width 1090 height 683
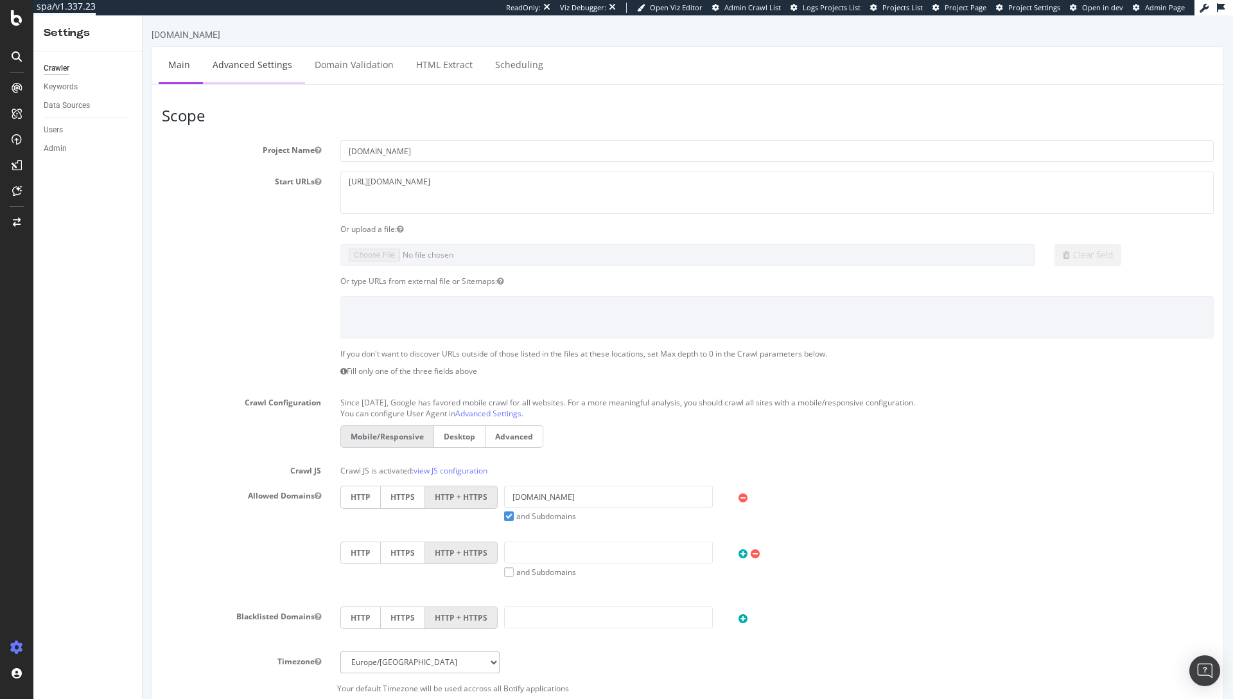
click at [241, 73] on link "Advanced Settings" at bounding box center [252, 64] width 99 height 35
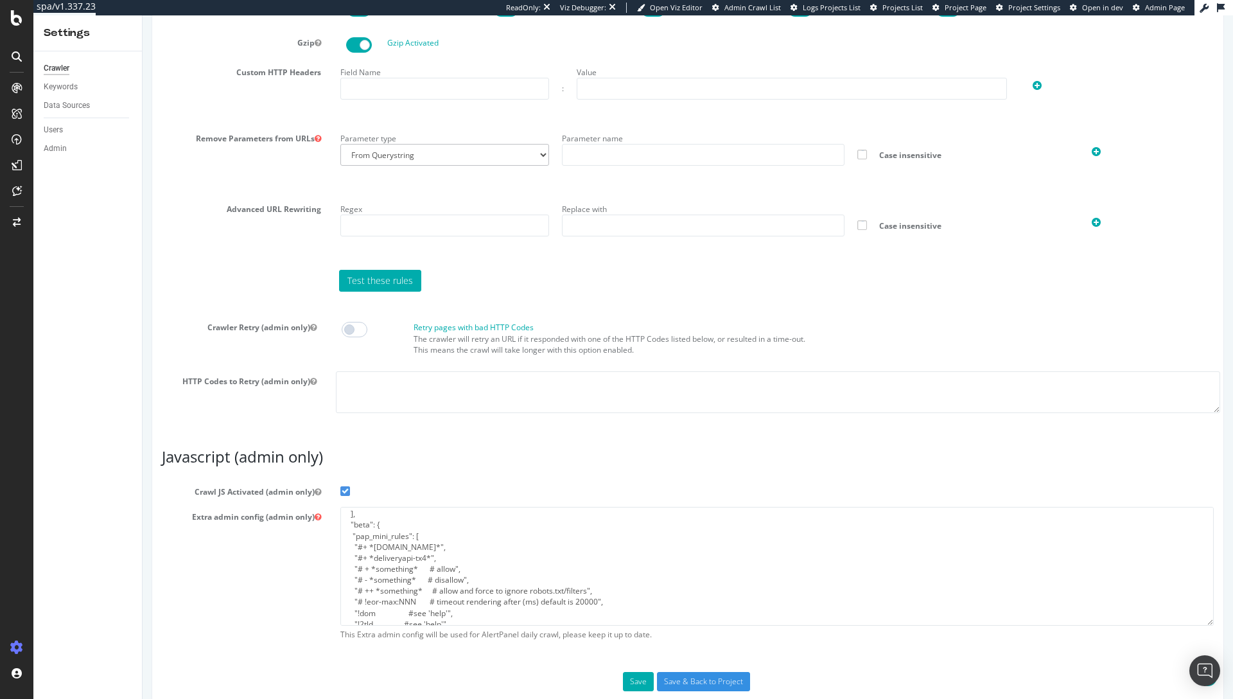
scroll to position [39, 0]
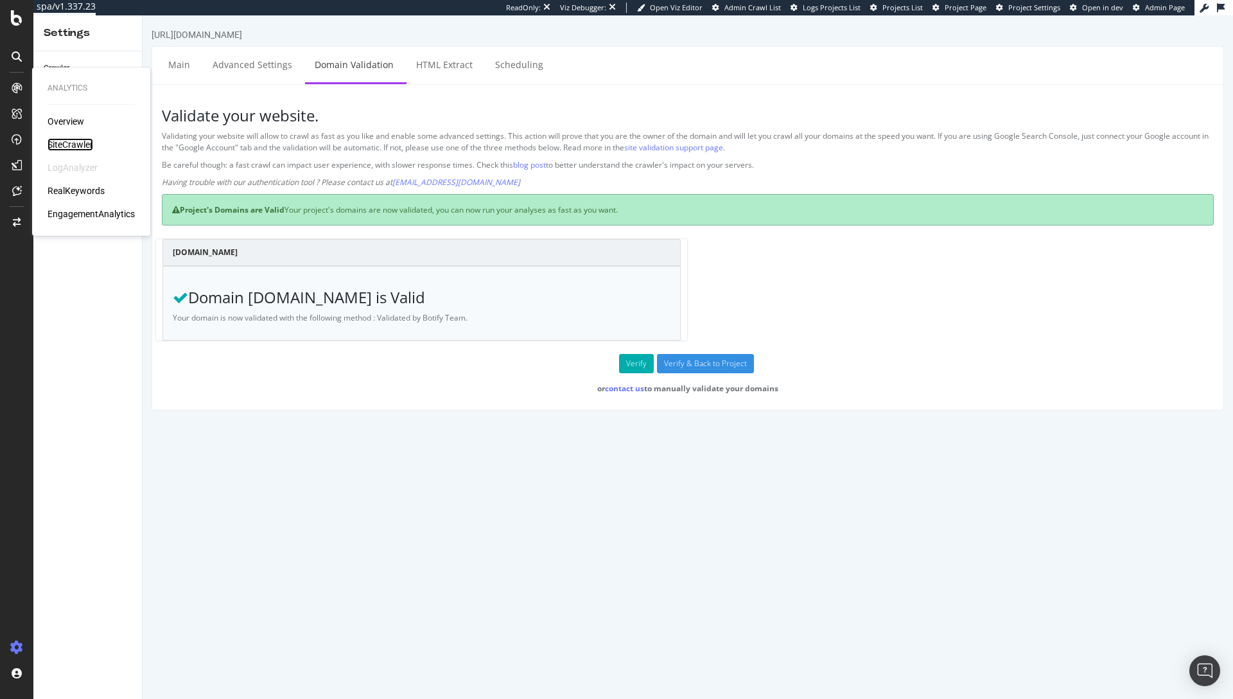
click at [66, 144] on div "SiteCrawler" at bounding box center [71, 144] width 46 height 13
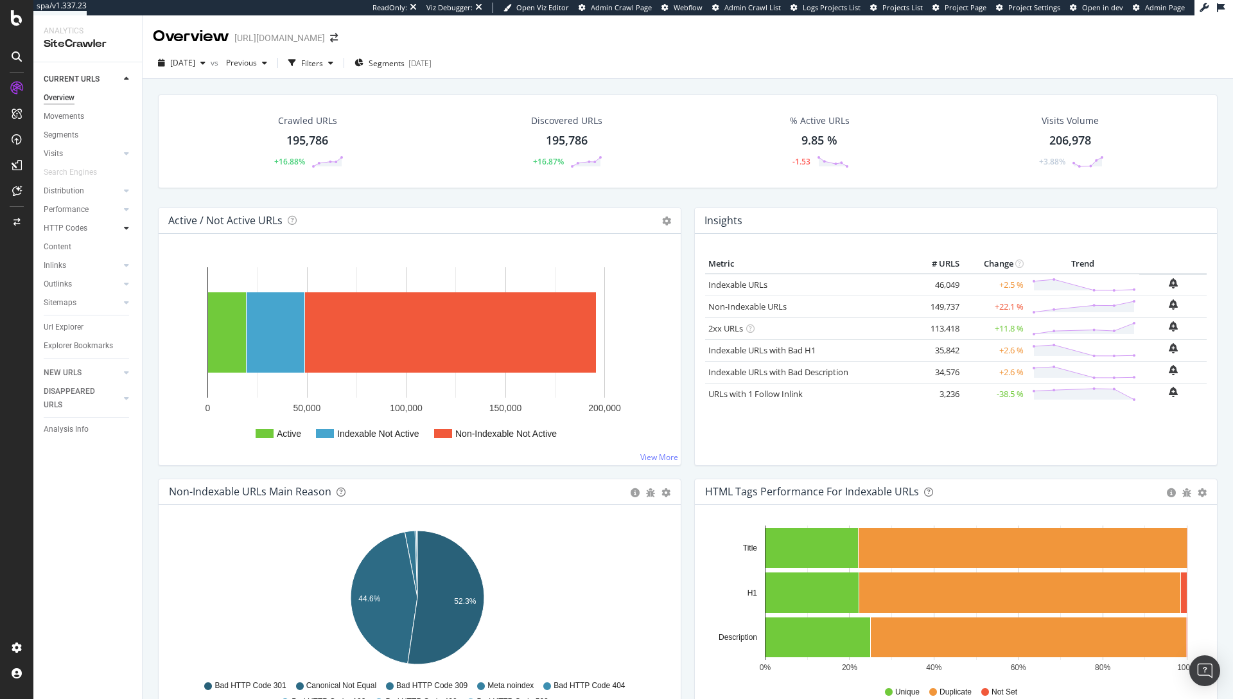
click at [125, 227] on icon at bounding box center [126, 228] width 5 height 8
click at [67, 283] on div "Insights" at bounding box center [63, 283] width 28 height 13
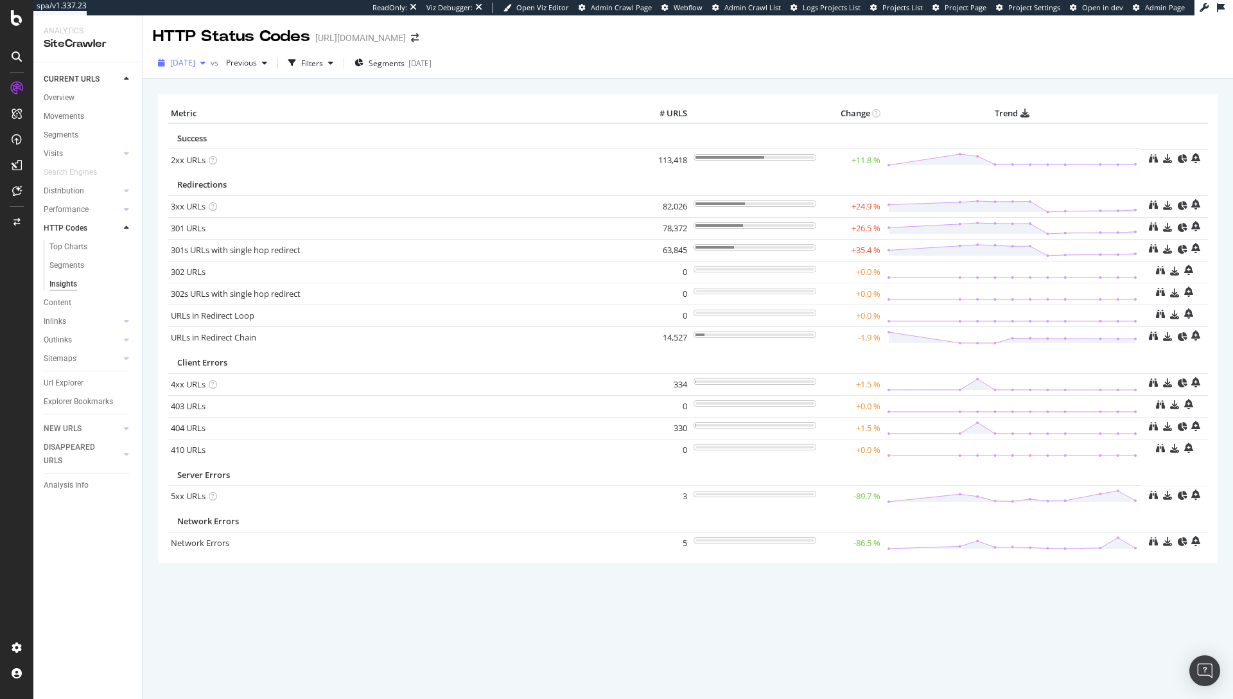
click at [210, 71] on div "[DATE]" at bounding box center [182, 62] width 58 height 19
click at [510, 91] on div "× Metric # URLS Change Trend Success 2xx URLs × Close Chart - API Requests List…" at bounding box center [687, 346] width 1059 height 523
click at [1156, 205] on icon at bounding box center [1153, 204] width 9 height 9
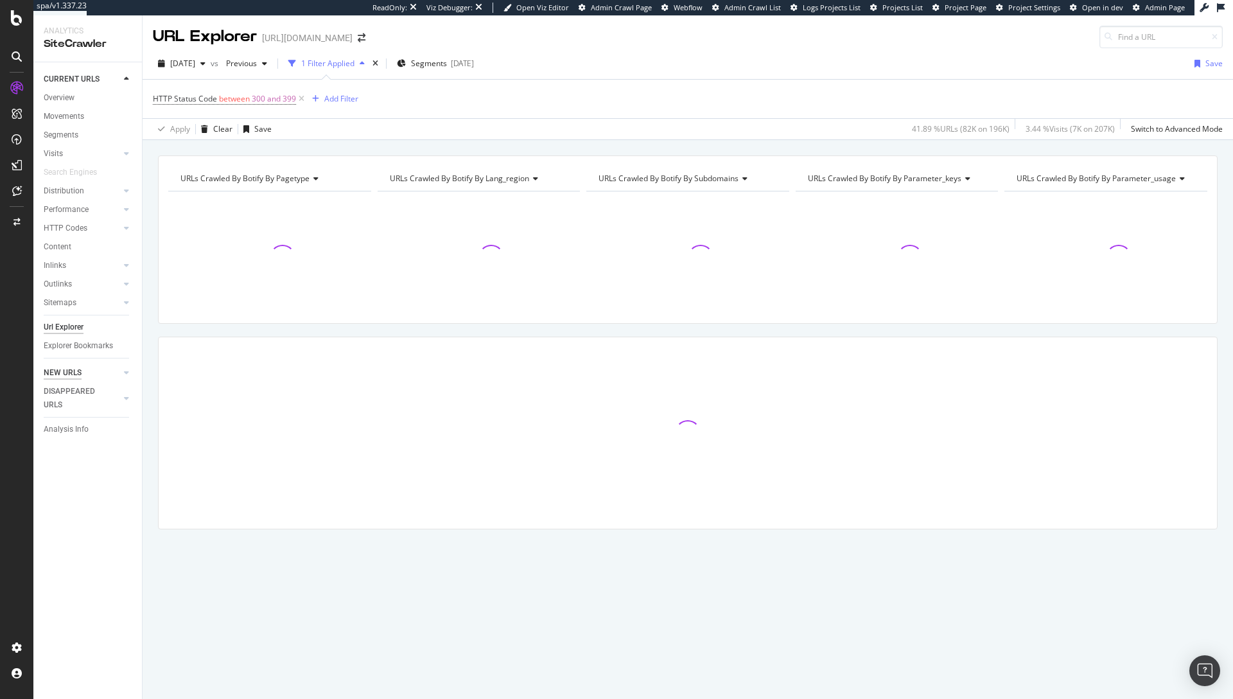
click at [59, 367] on div "NEW URLS" at bounding box center [63, 372] width 38 height 13
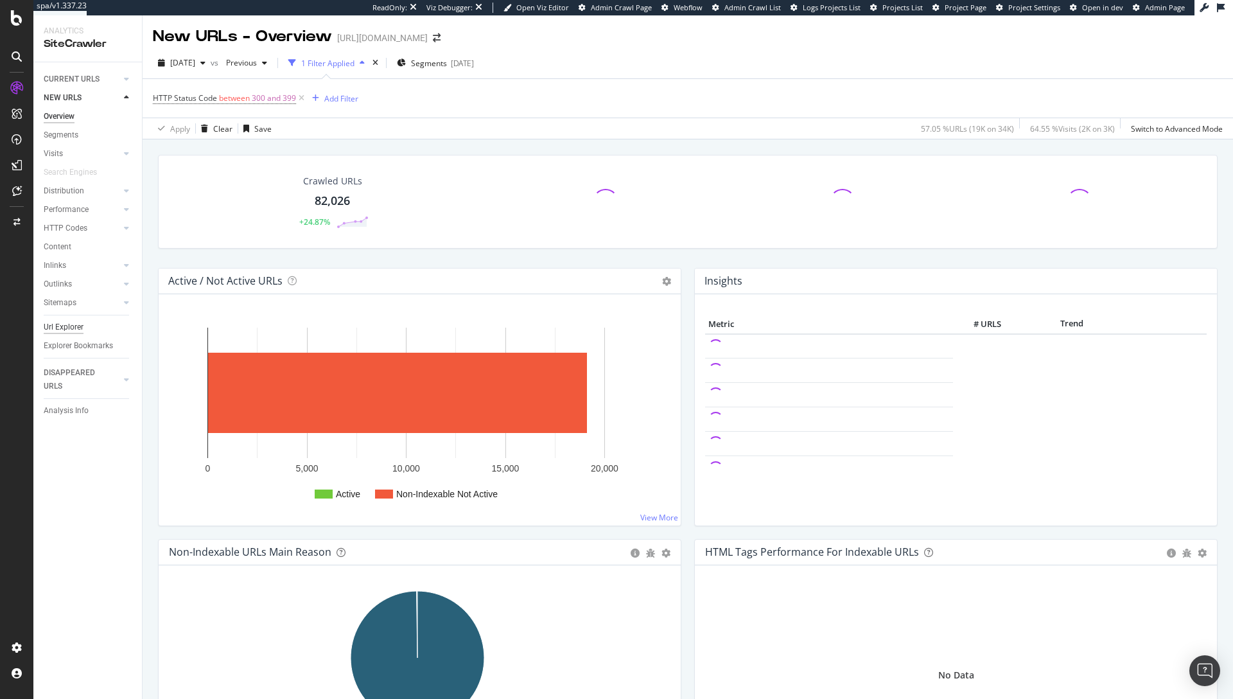
click at [69, 324] on div "Url Explorer" at bounding box center [64, 326] width 40 height 13
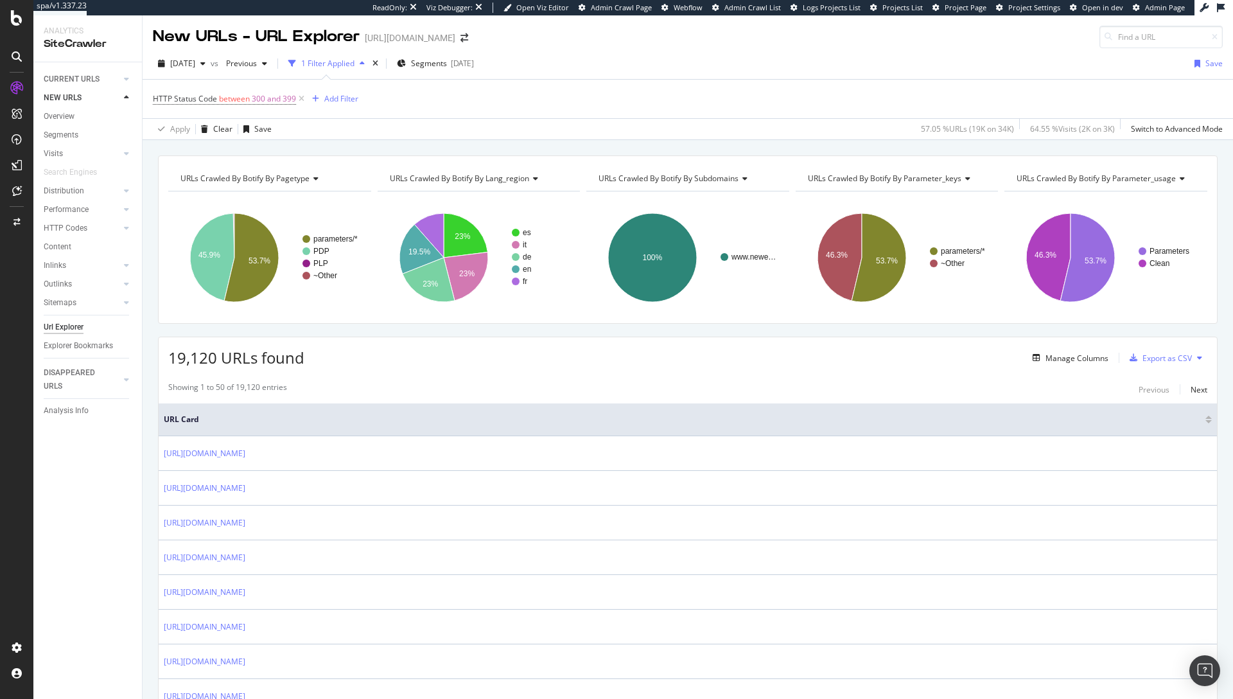
click at [500, 178] on span "URLs Crawled By Botify By lang_region" at bounding box center [459, 178] width 139 height 11
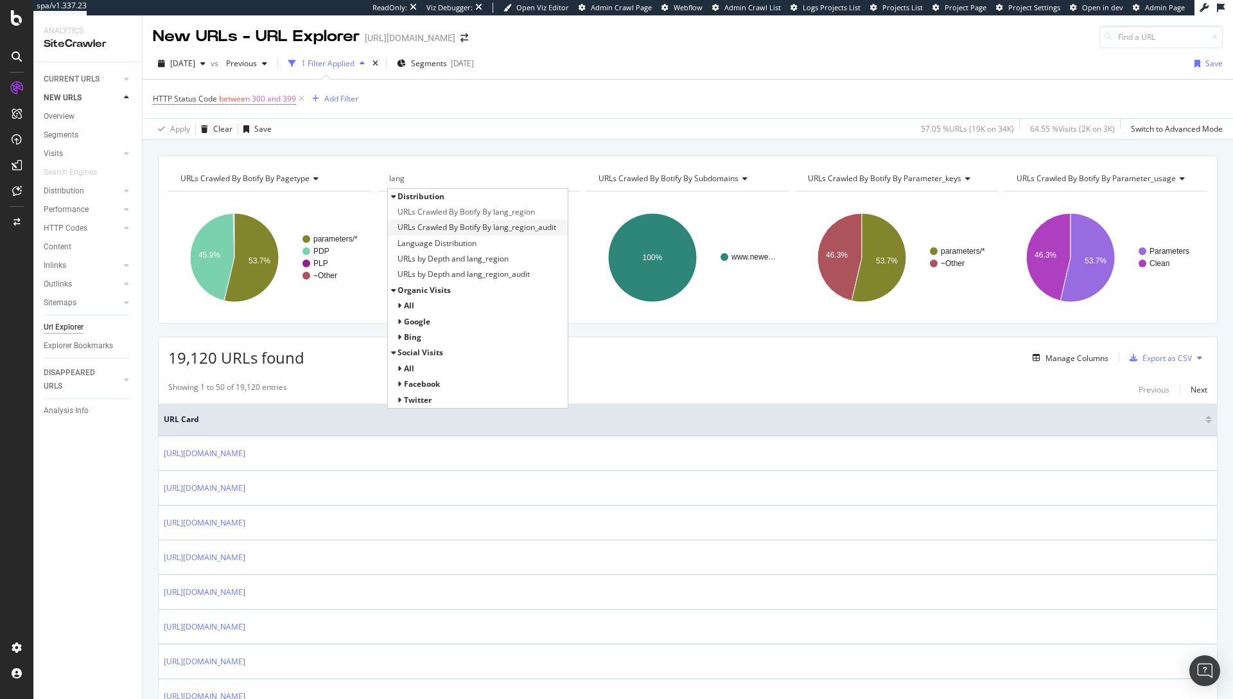
type input "lang"
click at [527, 228] on span "URLs Crawled By Botify By lang_region_audit" at bounding box center [476, 227] width 159 height 13
